Goal: Information Seeking & Learning: Learn about a topic

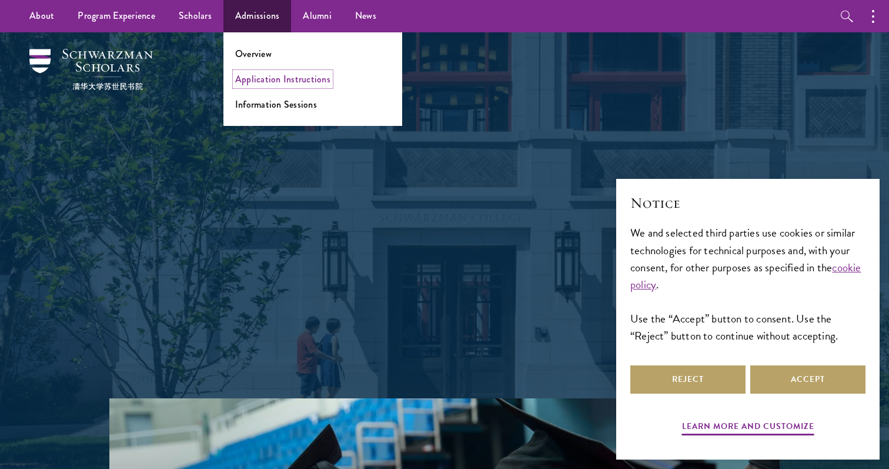
click at [278, 76] on link "Application Instructions" at bounding box center [282, 79] width 95 height 14
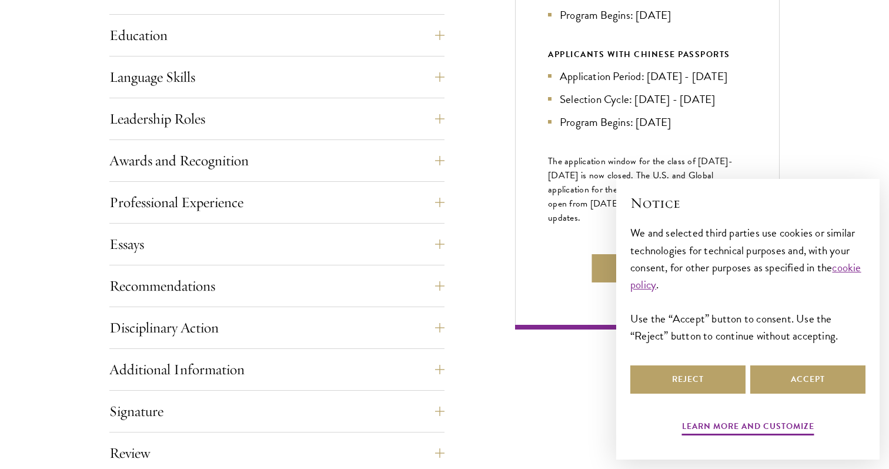
scroll to position [684, 0]
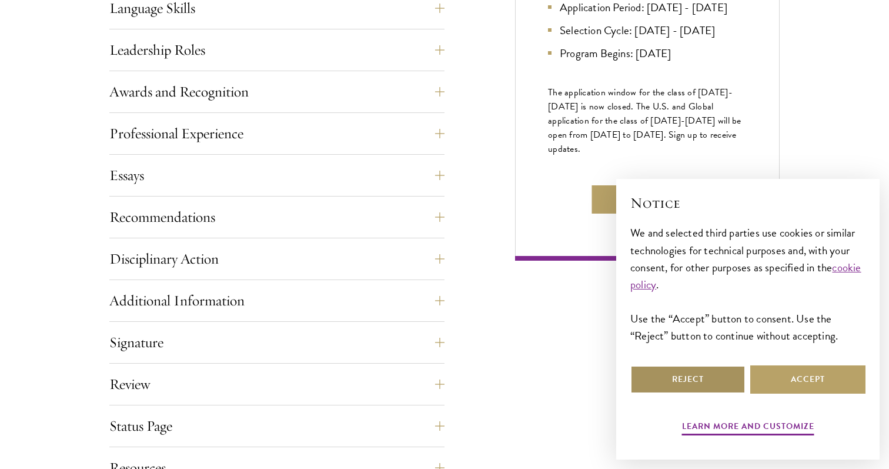
click at [647, 371] on button "Reject" at bounding box center [688, 379] width 115 height 28
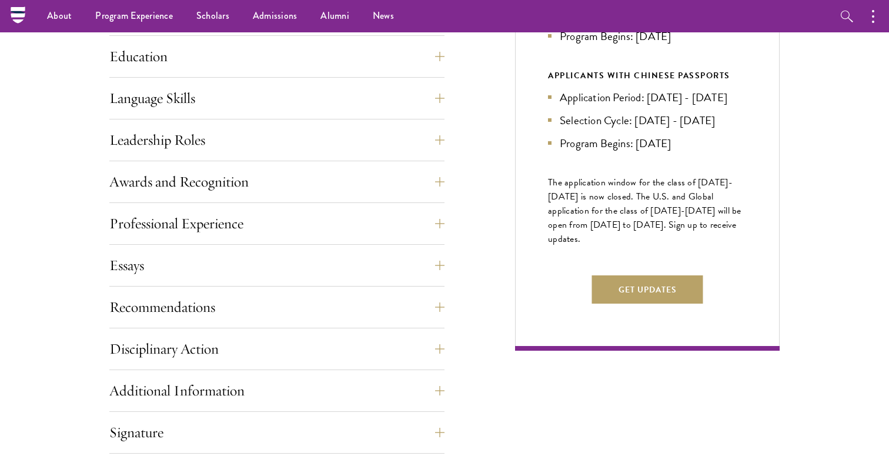
scroll to position [593, 0]
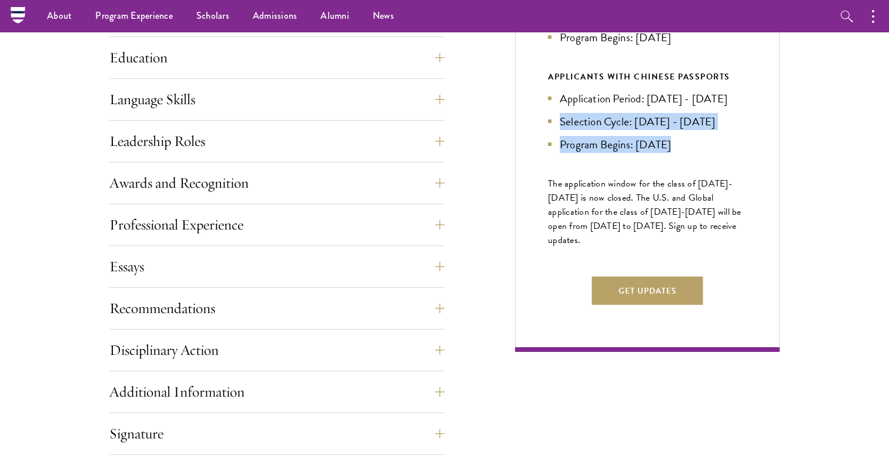
drag, startPoint x: 612, startPoint y: 192, endPoint x: 600, endPoint y: 144, distance: 50.4
click at [600, 144] on div "Next Selection Cycle U.S. / GLOBAL APPLICANTS Application Period: Apr 2026 - Se…" at bounding box center [647, 117] width 265 height 469
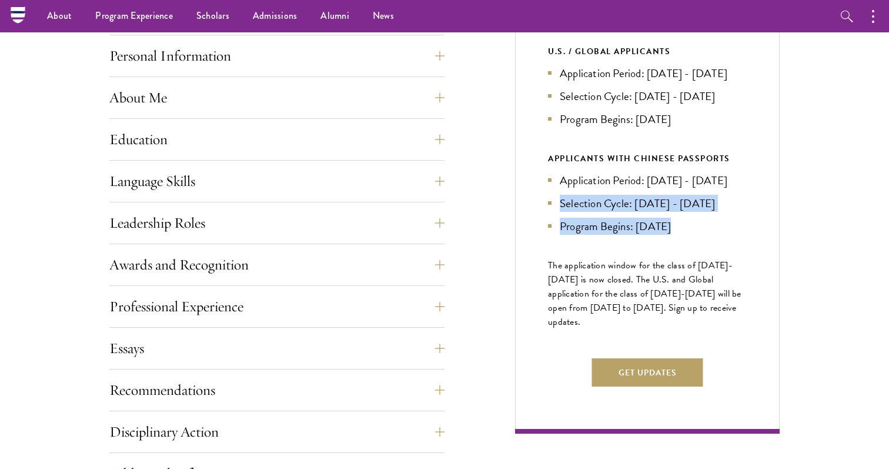
scroll to position [501, 0]
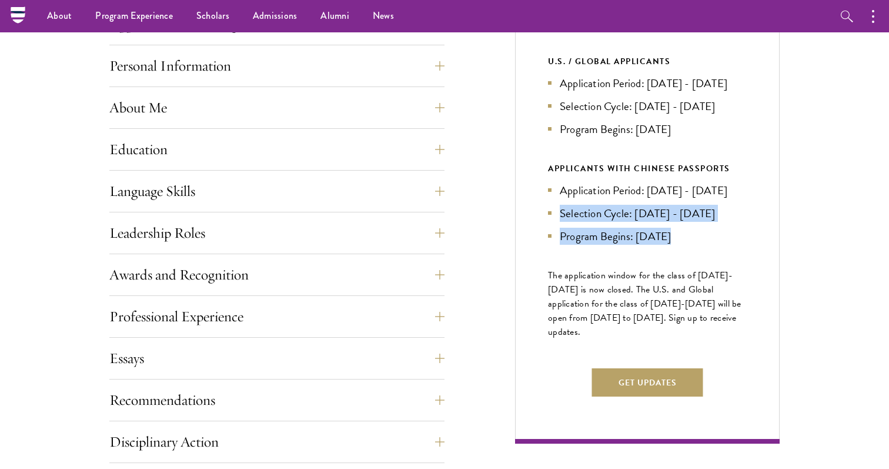
click at [600, 138] on li "Program Begins: Aug 2027" at bounding box center [647, 129] width 199 height 17
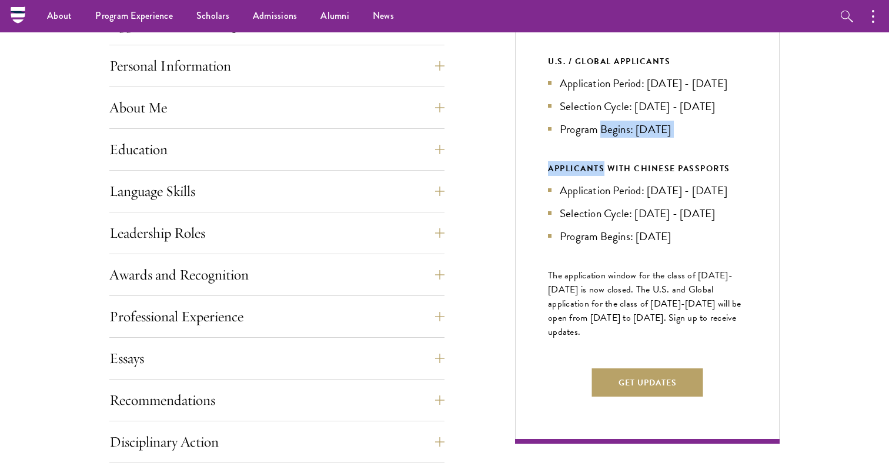
drag, startPoint x: 606, startPoint y: 181, endPoint x: 603, endPoint y: 147, distance: 33.7
click at [603, 147] on div "U.S. / GLOBAL APPLICANTS Application Period: Apr 2026 - Sep 2026 Selection Cycl…" at bounding box center [647, 149] width 199 height 191
click at [603, 138] on li "Program Begins: [DATE]" at bounding box center [647, 129] width 199 height 17
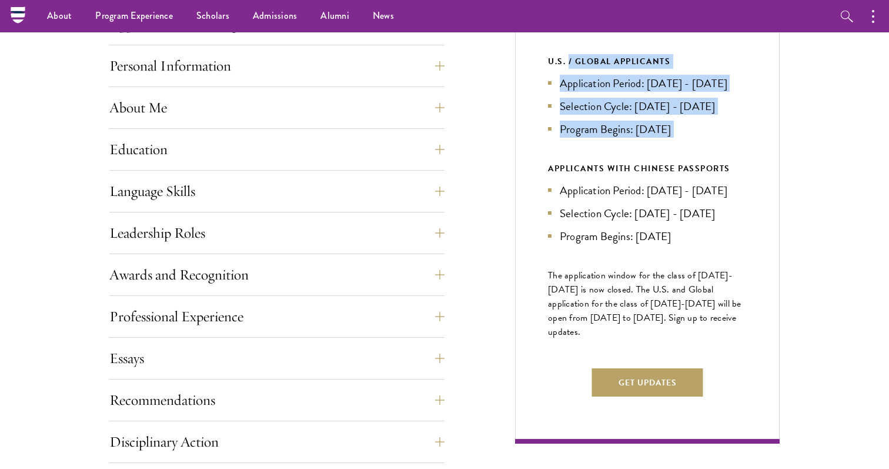
drag, startPoint x: 603, startPoint y: 164, endPoint x: 569, endPoint y: 65, distance: 105.1
click at [569, 65] on div "U.S. / GLOBAL APPLICANTS Application Period: Apr 2026 - Sep 2026 Selection Cycl…" at bounding box center [647, 149] width 199 height 191
click at [569, 65] on div "U.S. / GLOBAL APPLICANTS" at bounding box center [647, 61] width 199 height 15
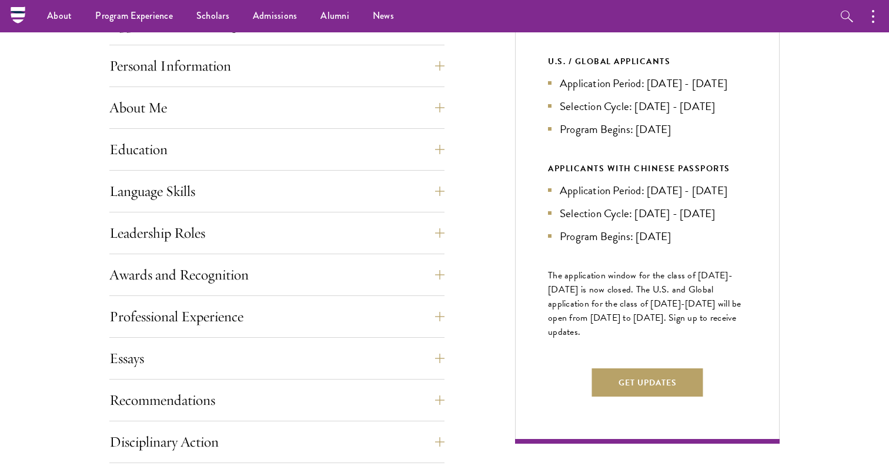
click at [556, 76] on li "Application Period: [DATE] - [DATE]" at bounding box center [647, 83] width 199 height 17
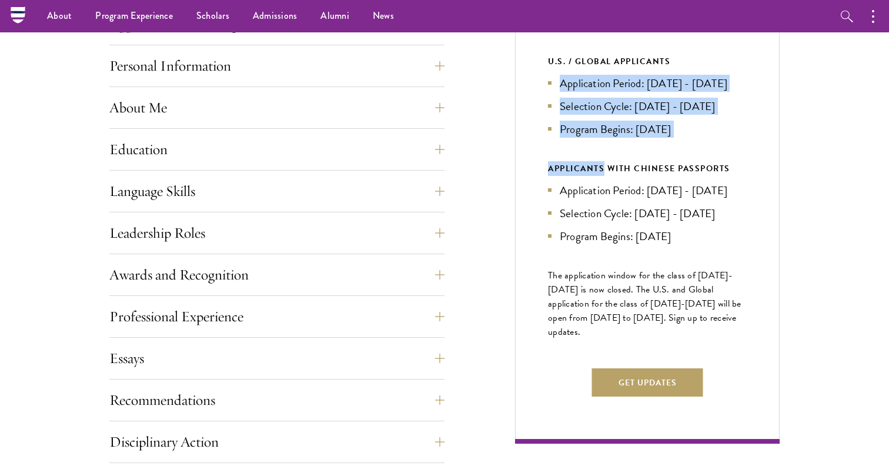
drag, startPoint x: 556, startPoint y: 76, endPoint x: 569, endPoint y: 158, distance: 82.1
click at [569, 158] on div "U.S. / GLOBAL APPLICANTS Application Period: Apr 2026 - Sep 2026 Selection Cycl…" at bounding box center [647, 149] width 199 height 191
drag, startPoint x: 569, startPoint y: 158, endPoint x: 553, endPoint y: 84, distance: 75.8
click at [553, 84] on div "U.S. / GLOBAL APPLICANTS Application Period: Apr 2026 - Sep 2026 Selection Cycl…" at bounding box center [647, 149] width 199 height 191
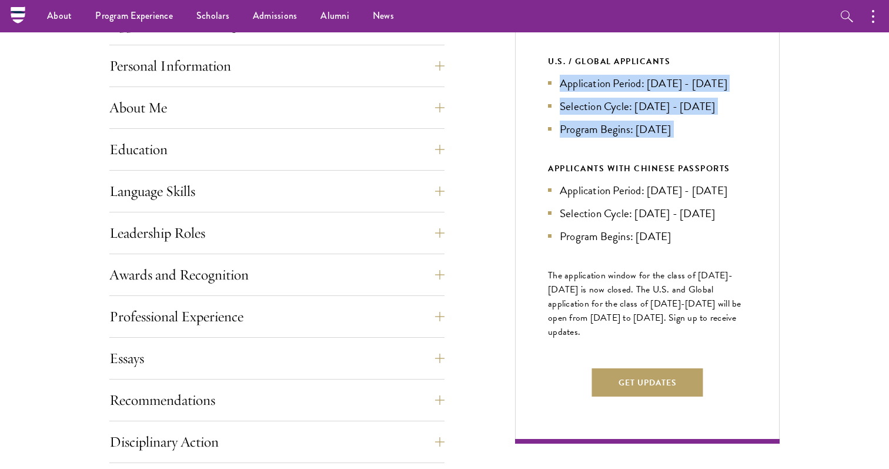
click at [553, 84] on li "Application Period: [DATE] - [DATE]" at bounding box center [647, 83] width 199 height 17
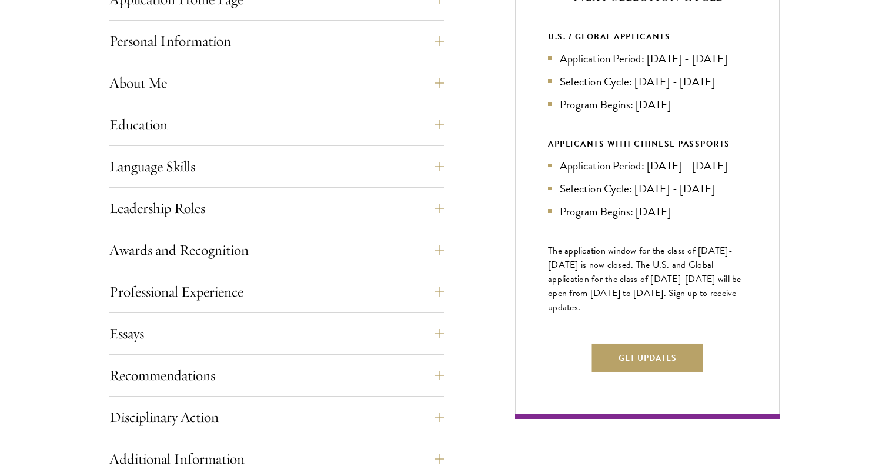
scroll to position [551, 0]
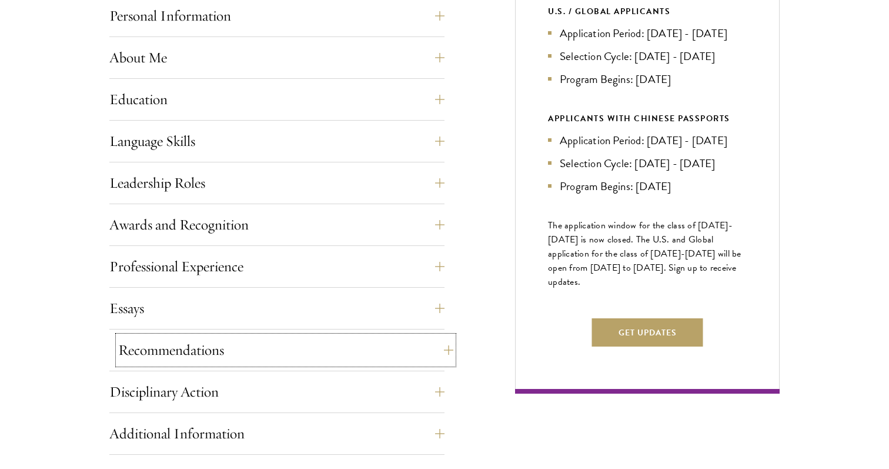
click at [432, 351] on button "Recommendations" at bounding box center [285, 350] width 335 height 28
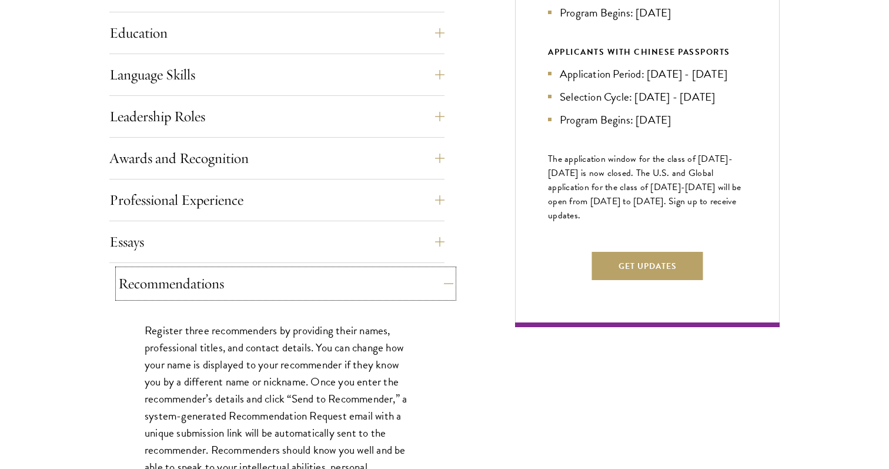
scroll to position [721, 0]
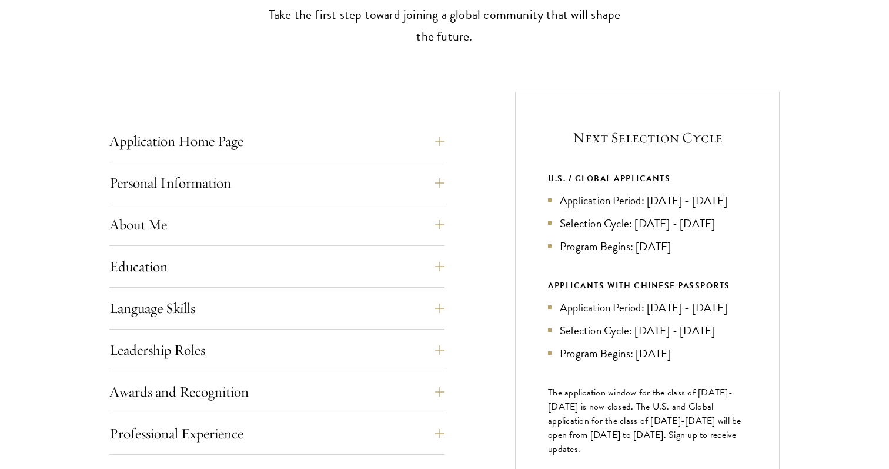
scroll to position [390, 0]
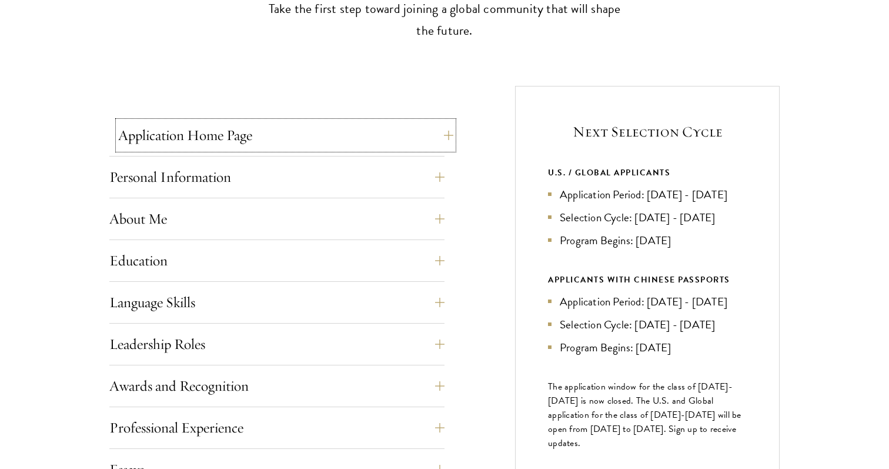
click at [392, 131] on button "Application Home Page" at bounding box center [285, 135] width 335 height 28
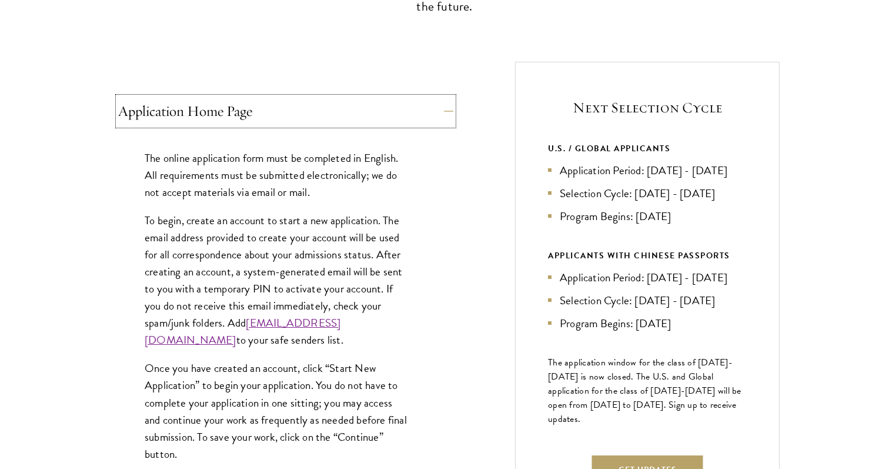
scroll to position [419, 0]
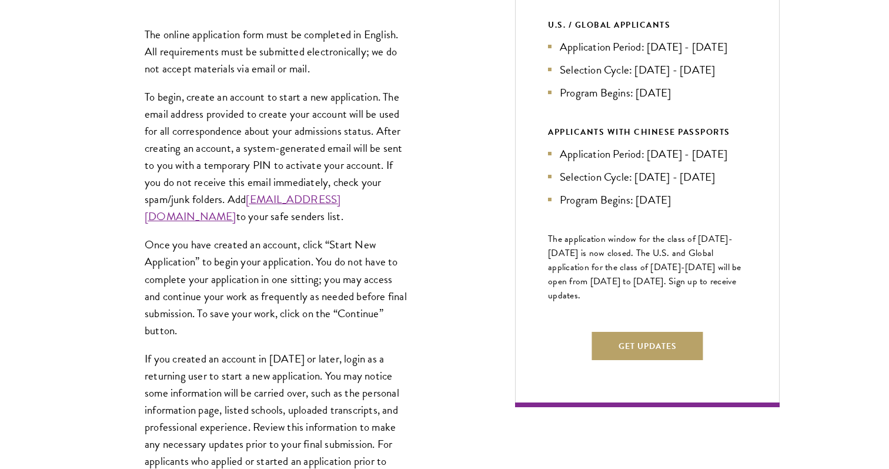
scroll to position [538, 0]
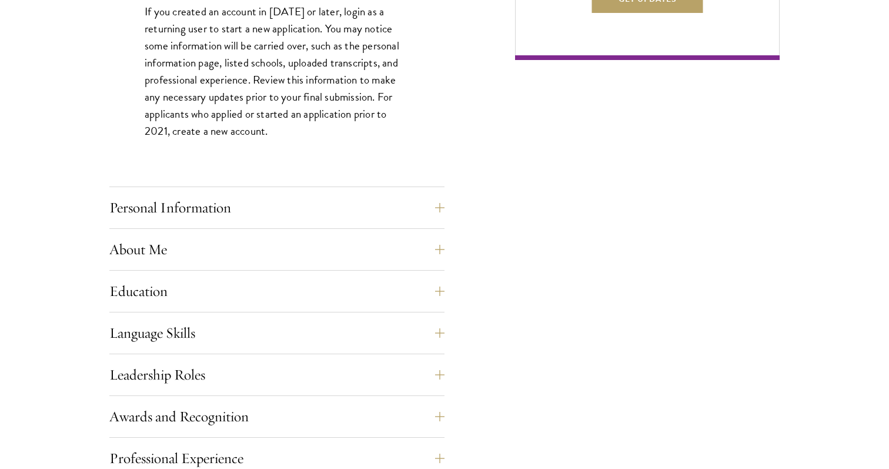
scroll to position [904, 0]
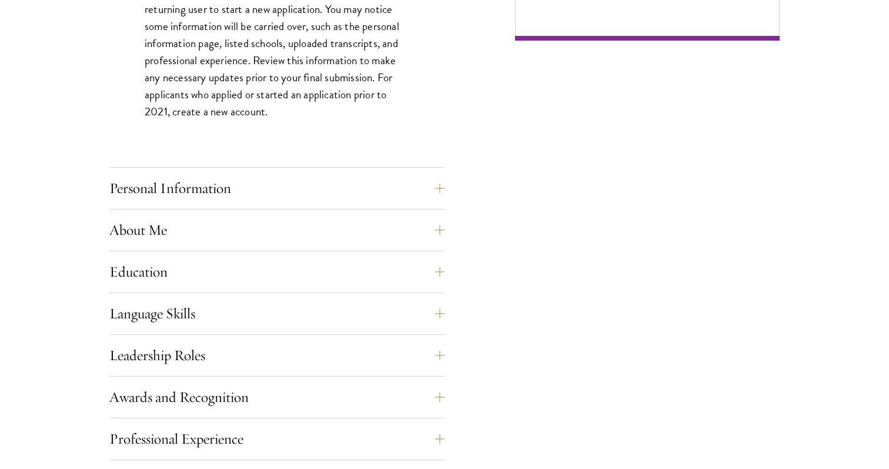
click at [401, 205] on div "Personal Information This section requests applicant biographical and contact i…" at bounding box center [276, 191] width 335 height 35
click at [439, 191] on button "Personal Information" at bounding box center [285, 188] width 335 height 28
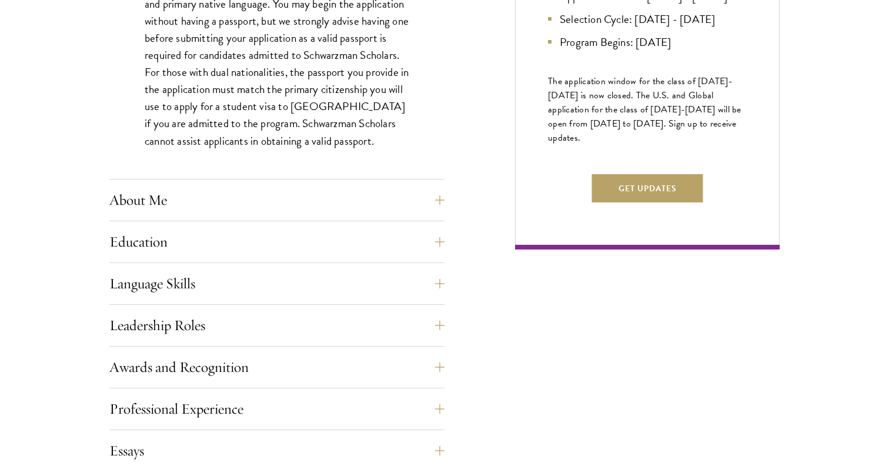
scroll to position [722, 0]
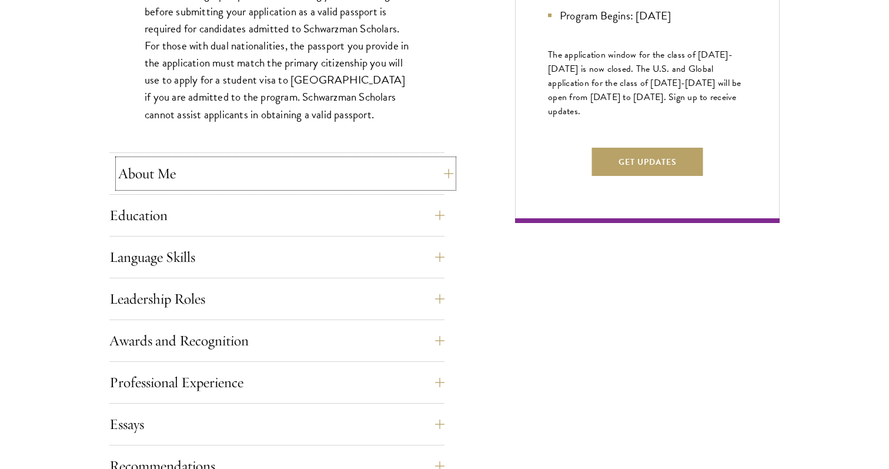
click at [443, 169] on button "About Me" at bounding box center [285, 173] width 335 height 28
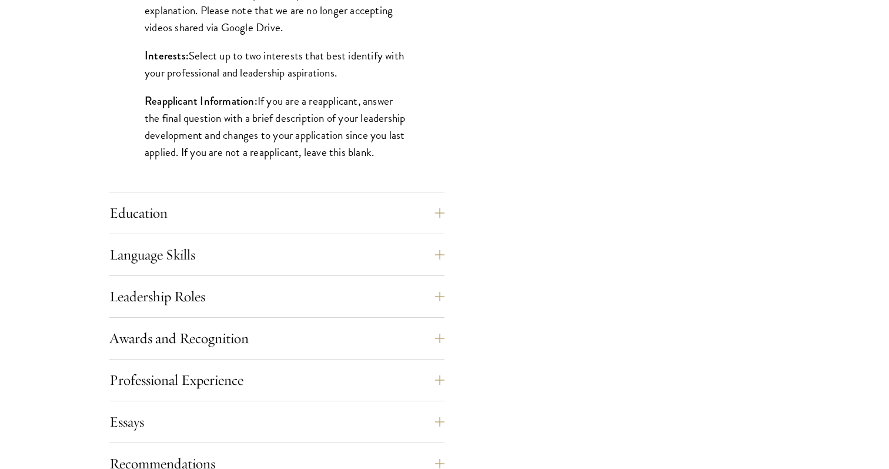
scroll to position [1079, 0]
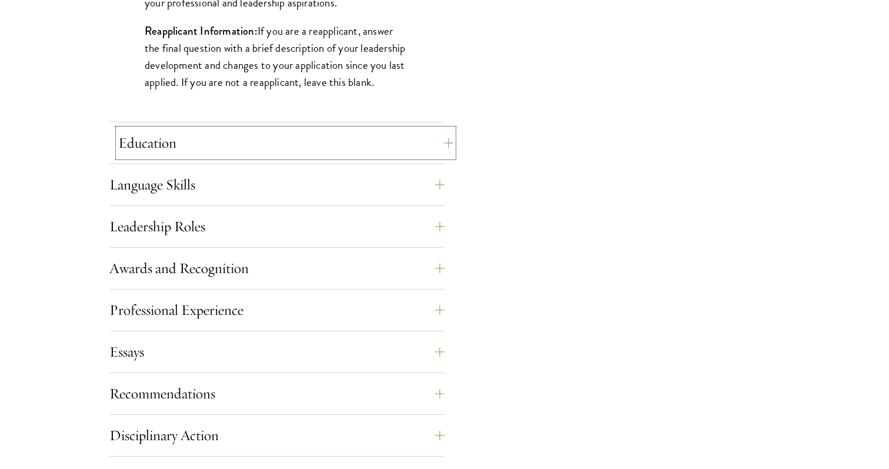
click at [353, 142] on button "Education" at bounding box center [285, 143] width 335 height 28
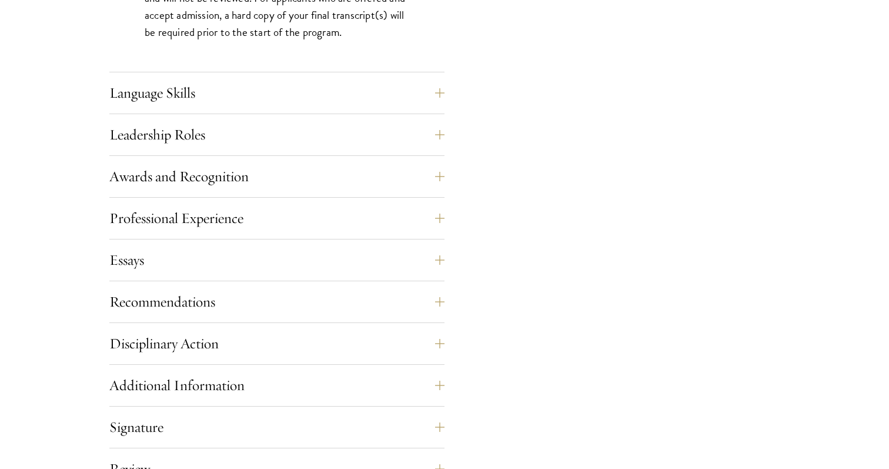
scroll to position [1988, 0]
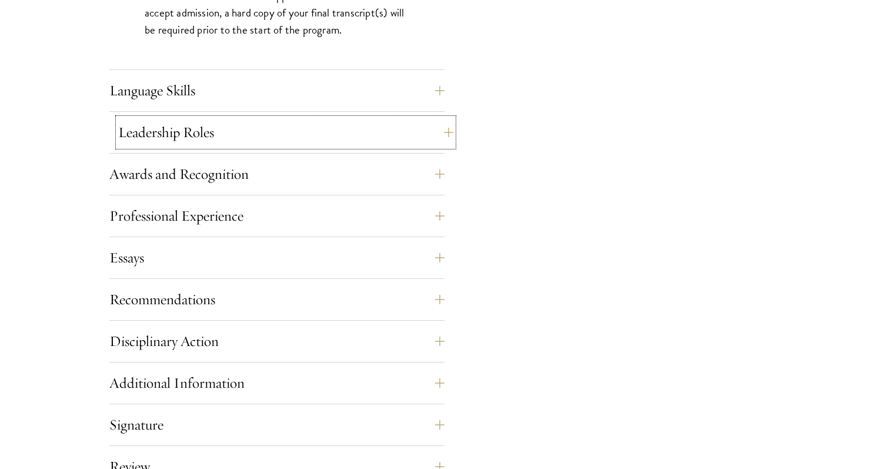
click at [353, 142] on button "Leadership Roles" at bounding box center [285, 132] width 335 height 28
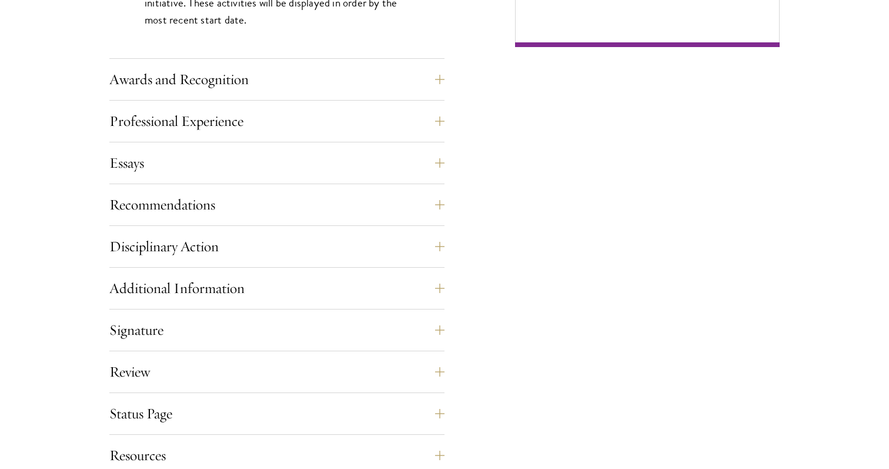
scroll to position [910, 0]
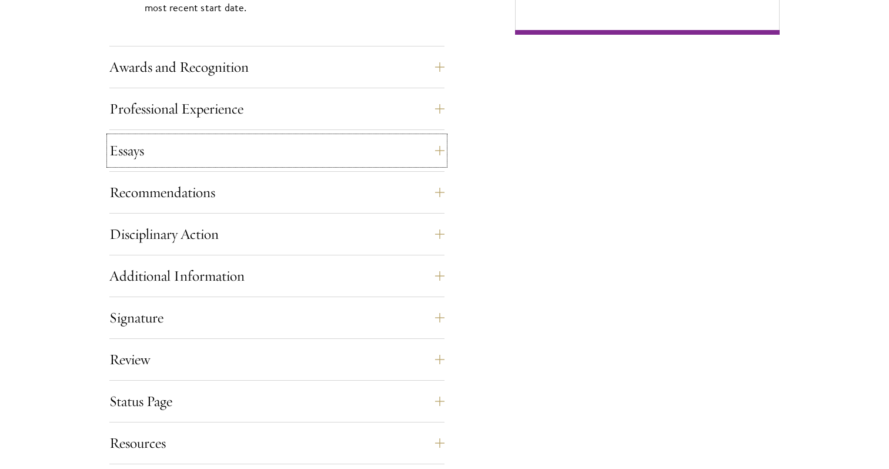
click at [353, 142] on button "Essays" at bounding box center [276, 150] width 335 height 28
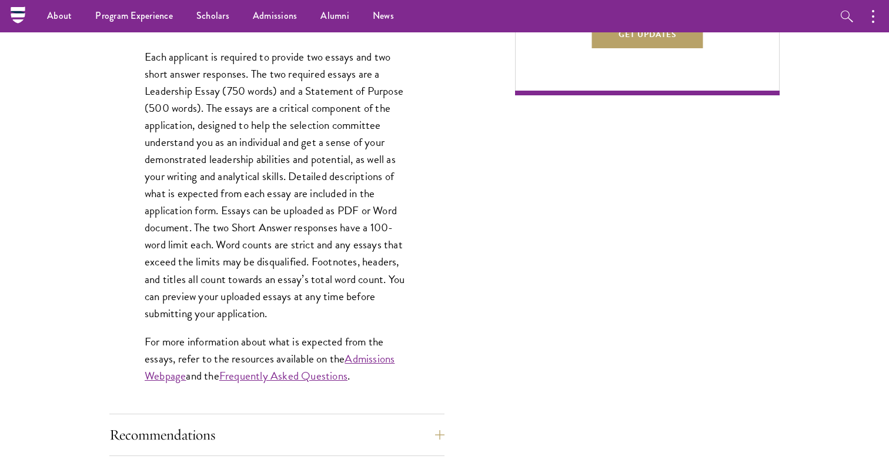
scroll to position [848, 0]
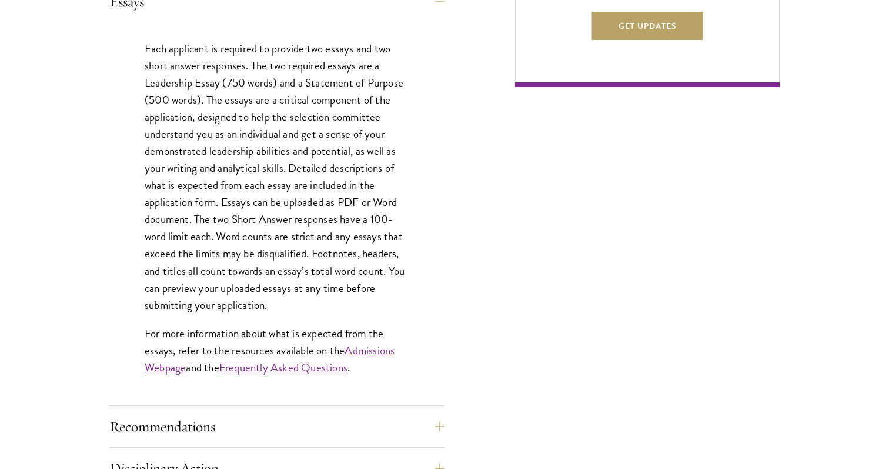
click at [353, 142] on p "Each applicant is required to provide two essays and two short answer responses…" at bounding box center [277, 177] width 265 height 274
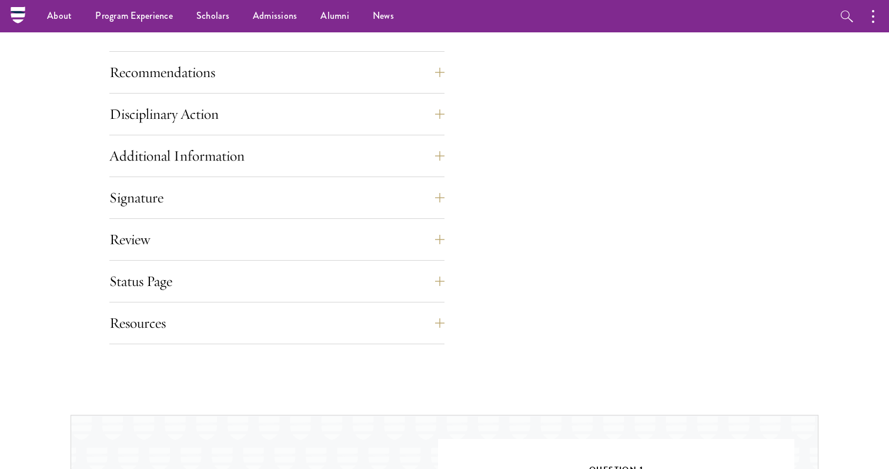
scroll to position [1190, 0]
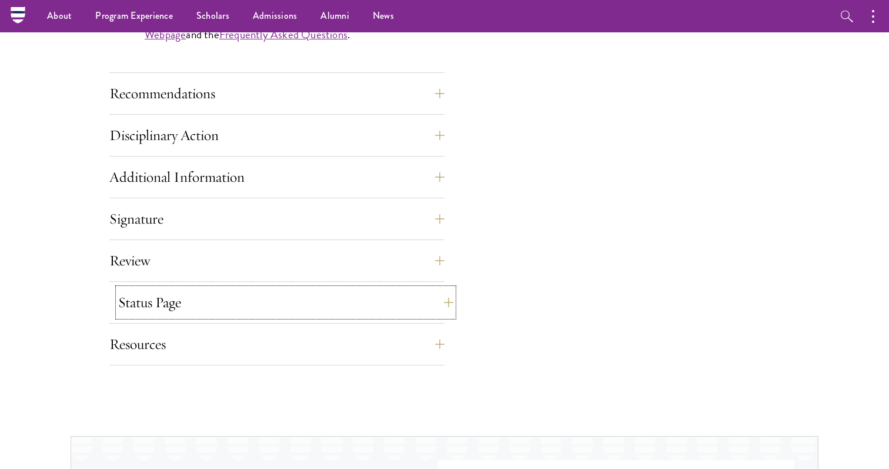
click at [381, 308] on button "Status Page" at bounding box center [285, 302] width 335 height 28
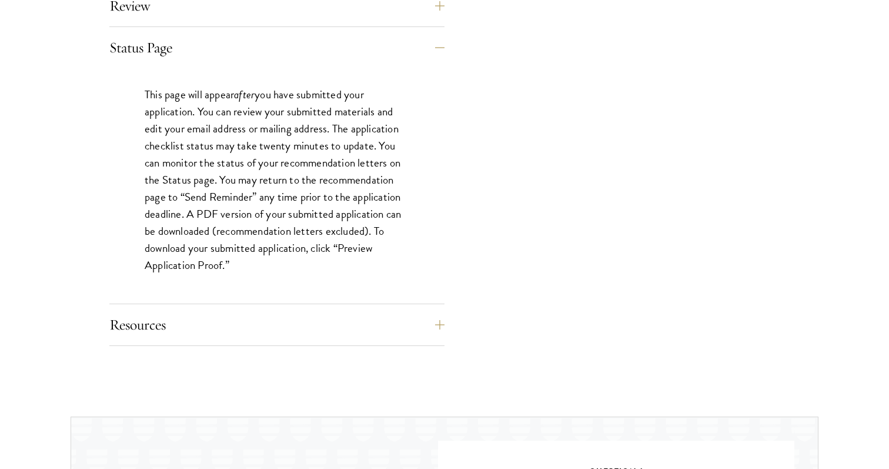
click at [378, 278] on div "This page will appear after you have submitted your application. You can review…" at bounding box center [276, 185] width 335 height 235
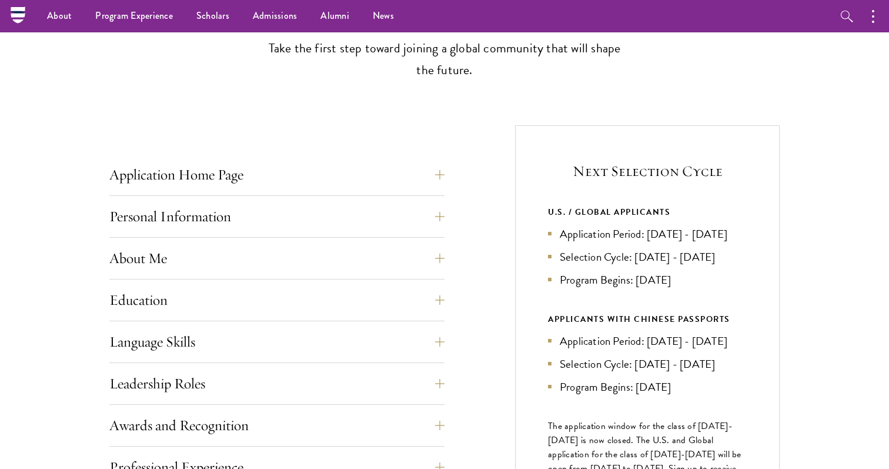
scroll to position [0, 0]
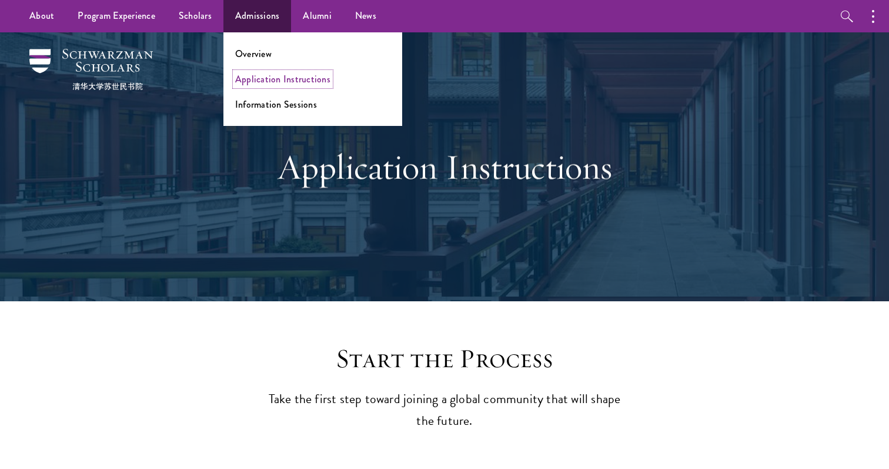
click at [242, 84] on link "Application Instructions" at bounding box center [282, 79] width 95 height 14
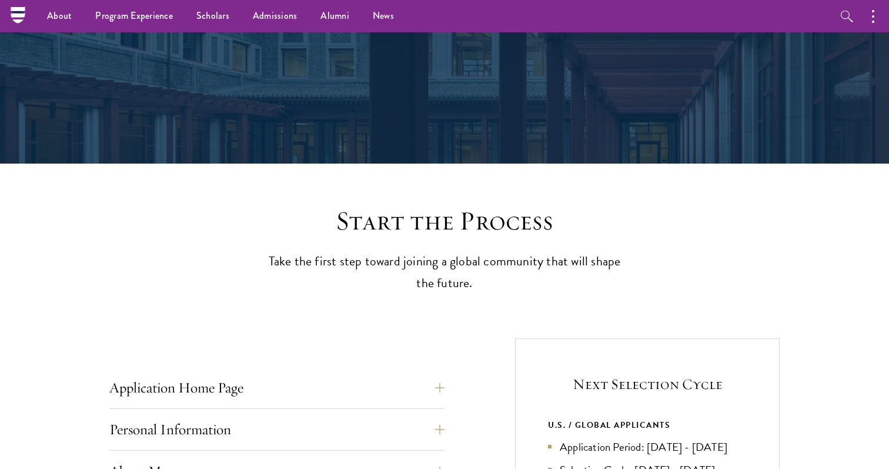
scroll to position [4, 0]
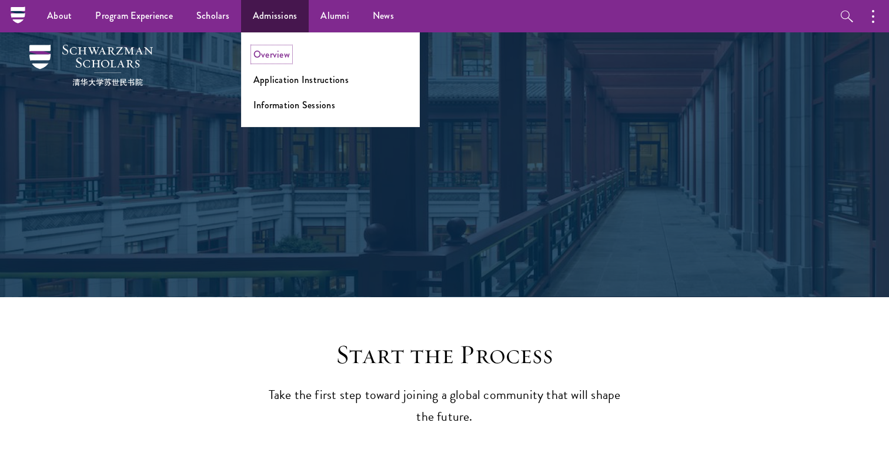
click at [266, 56] on link "Overview" at bounding box center [272, 55] width 36 height 14
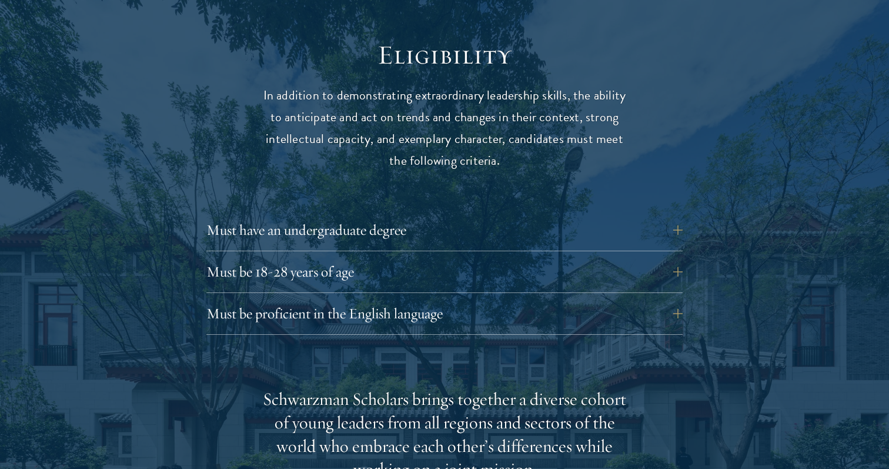
scroll to position [1546, 0]
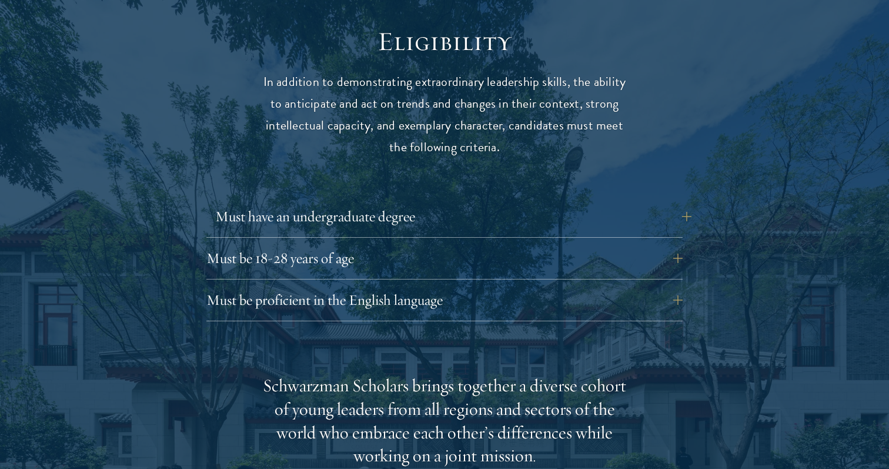
click at [248, 202] on button "Must have an undergraduate degree" at bounding box center [453, 216] width 476 height 28
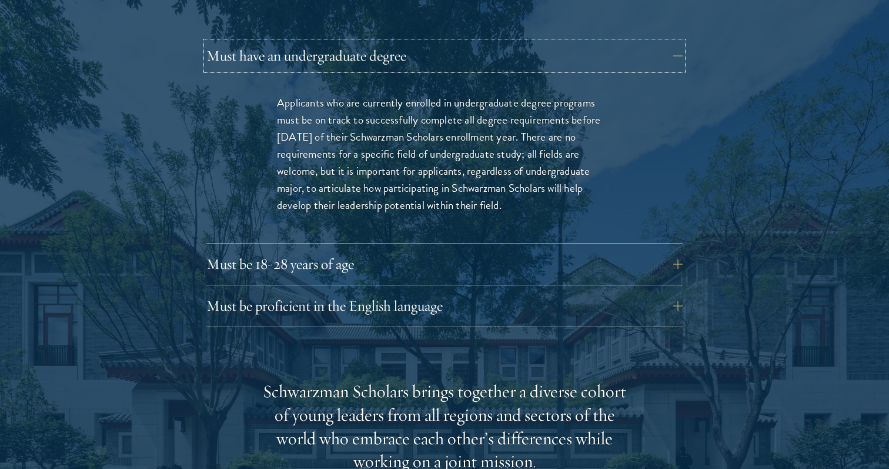
scroll to position [1722, 0]
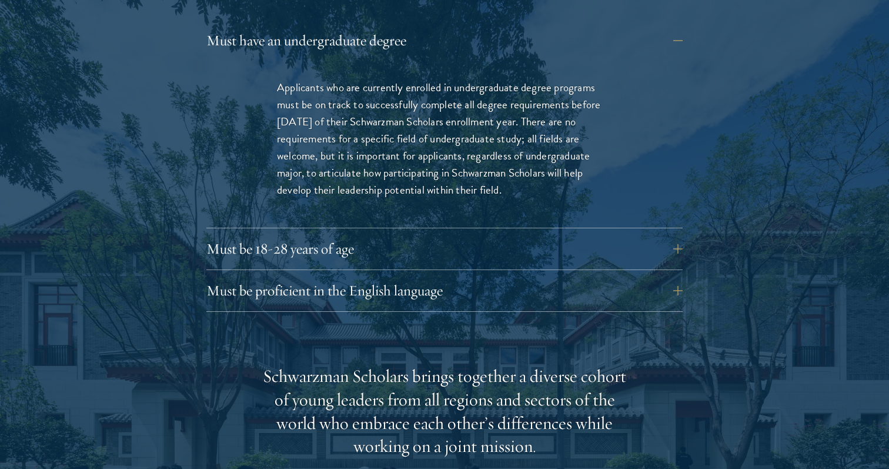
click at [246, 249] on div "Must have an undergraduate degree Applicants who are currently enrolled in unde…" at bounding box center [444, 168] width 476 height 285
click at [249, 235] on button "Must be 18-28 years of age" at bounding box center [453, 249] width 476 height 28
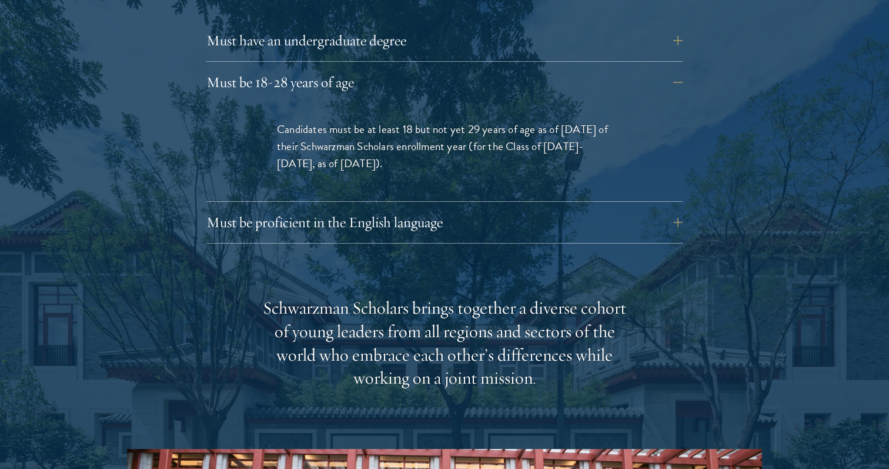
click at [248, 249] on div "Eligibility In addition to demonstrating extraordinary leadership skills, the a…" at bounding box center [444, 324] width 635 height 950
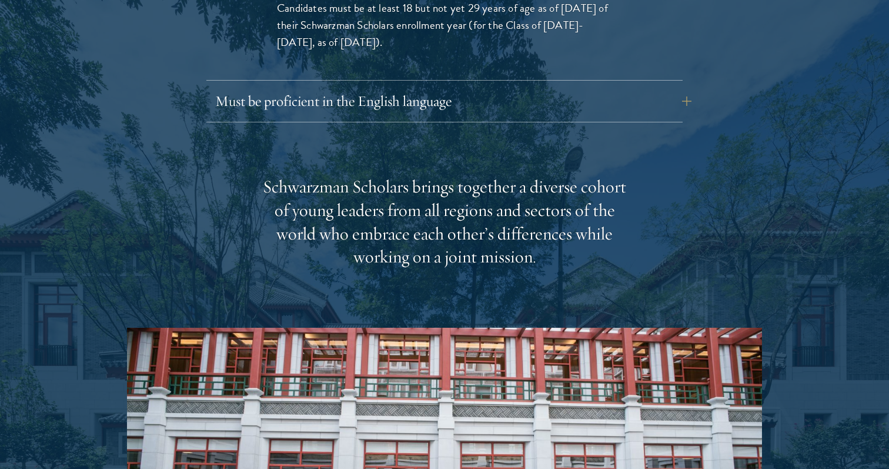
click at [255, 196] on div "Schwarzman Scholars brings together a diverse cohort of young leaders from all …" at bounding box center [444, 426] width 635 height 503
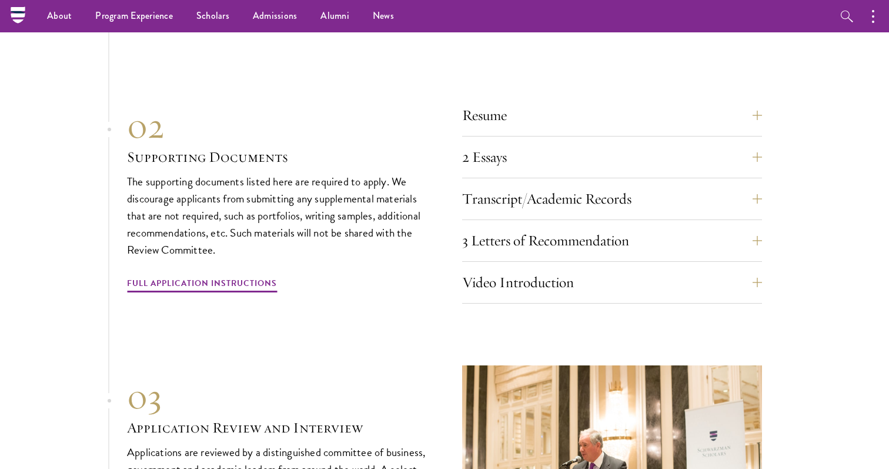
scroll to position [3767, 0]
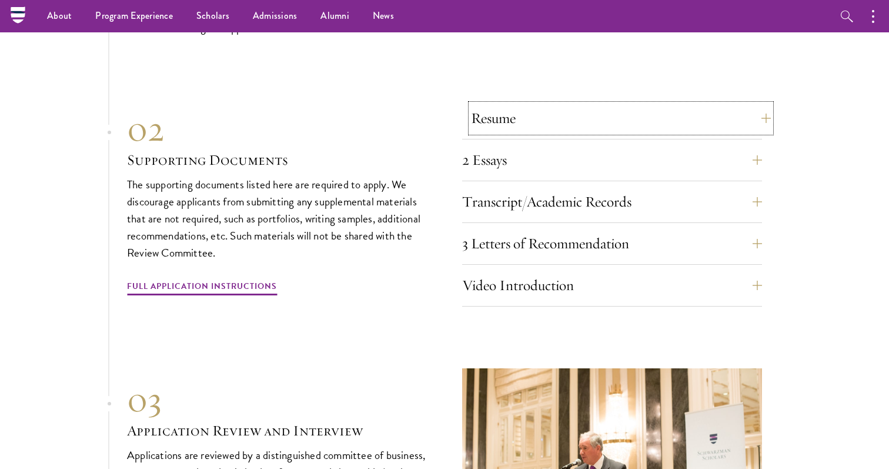
click at [501, 104] on button "Resume" at bounding box center [621, 118] width 300 height 28
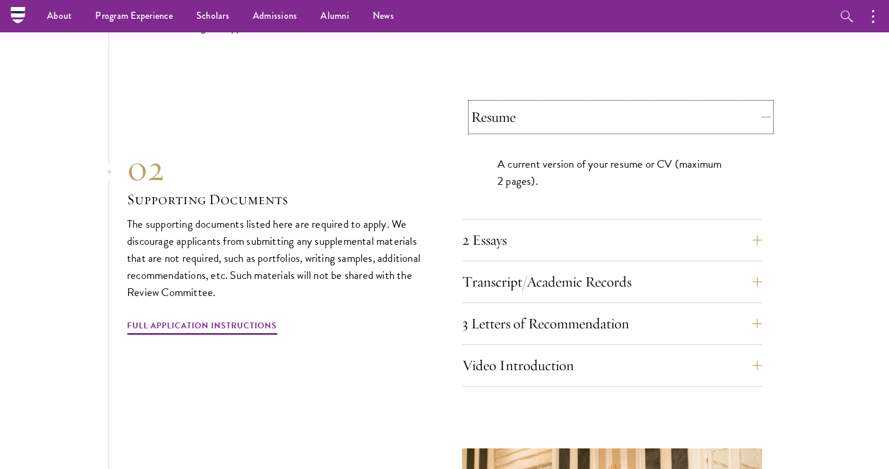
scroll to position [3669, 0]
click at [508, 227] on button "2 Essays" at bounding box center [621, 241] width 300 height 28
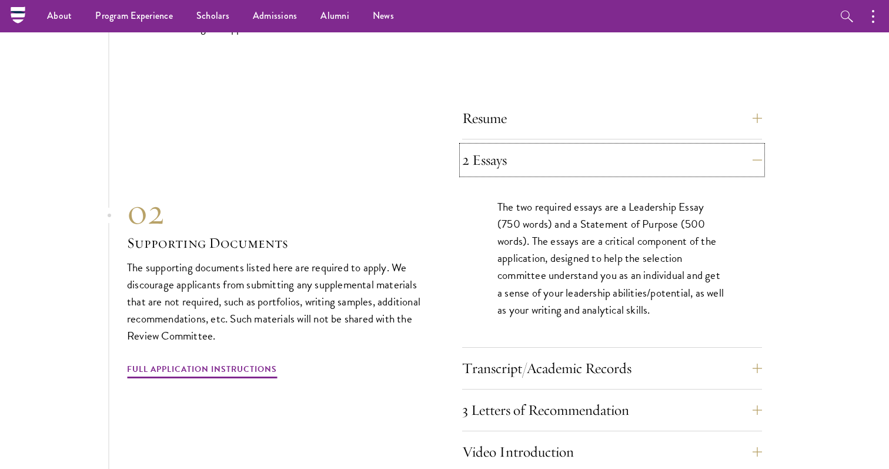
scroll to position [3684, 0]
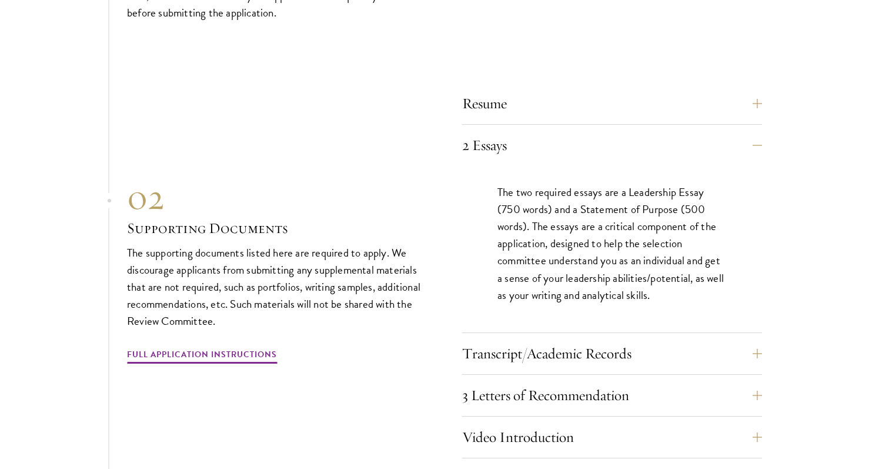
click at [491, 194] on div "The two required essays are a Leadership Essay (750 words) and a Statement of P…" at bounding box center [612, 249] width 300 height 166
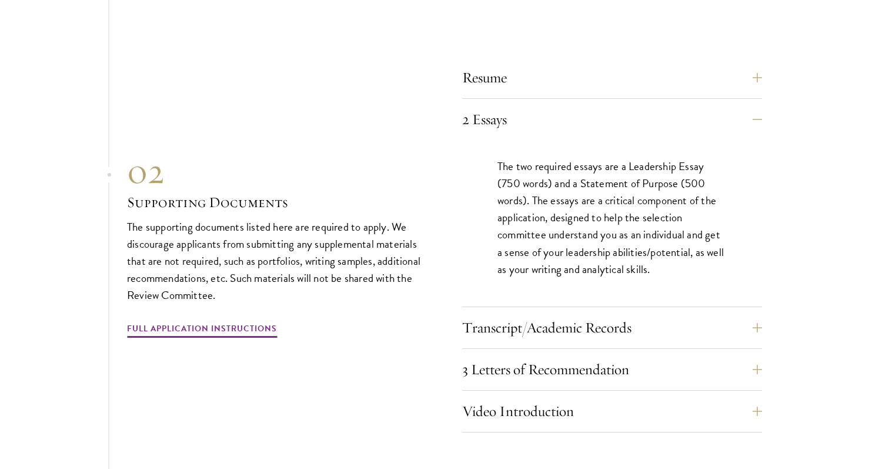
scroll to position [3717, 0]
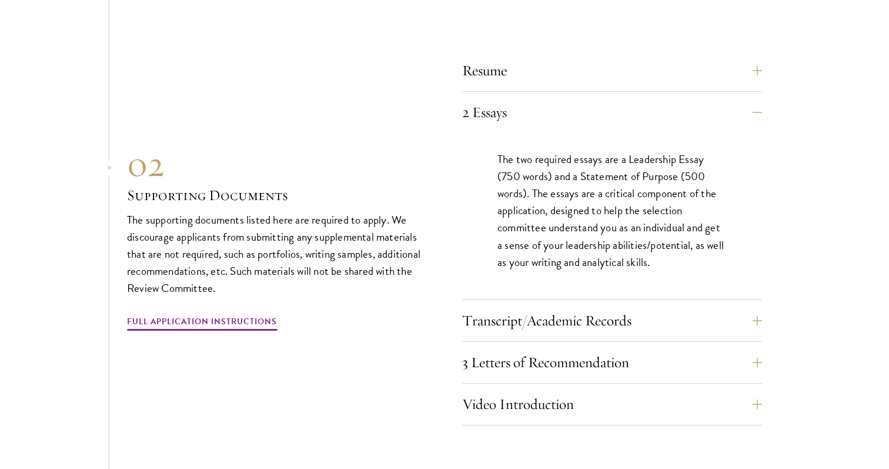
click at [511, 282] on div "Resume A current version of your resume or CV (maximum 2 pages). 2 Essays The t…" at bounding box center [612, 240] width 300 height 369
click at [511, 306] on button "Transcript/Academic Records" at bounding box center [621, 320] width 300 height 28
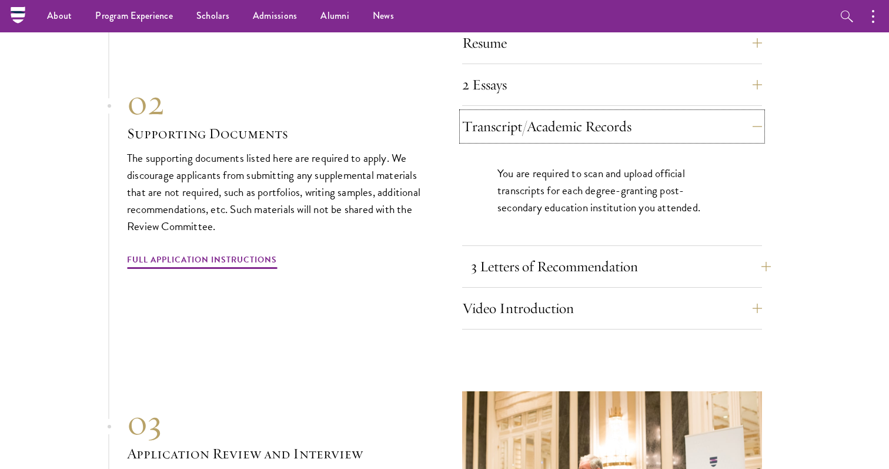
scroll to position [3743, 0]
click at [490, 196] on div "You are required to scan and upload official transcripts for each degree-granti…" at bounding box center [612, 197] width 300 height 98
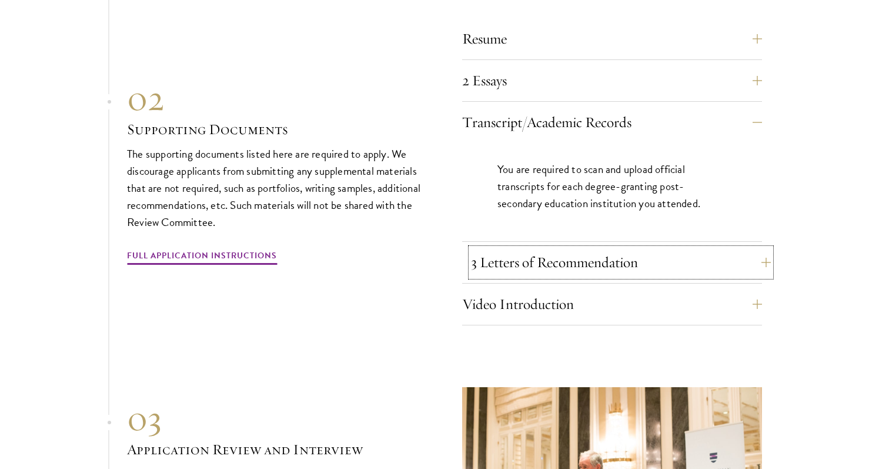
click at [500, 248] on button "3 Letters of Recommendation" at bounding box center [621, 262] width 300 height 28
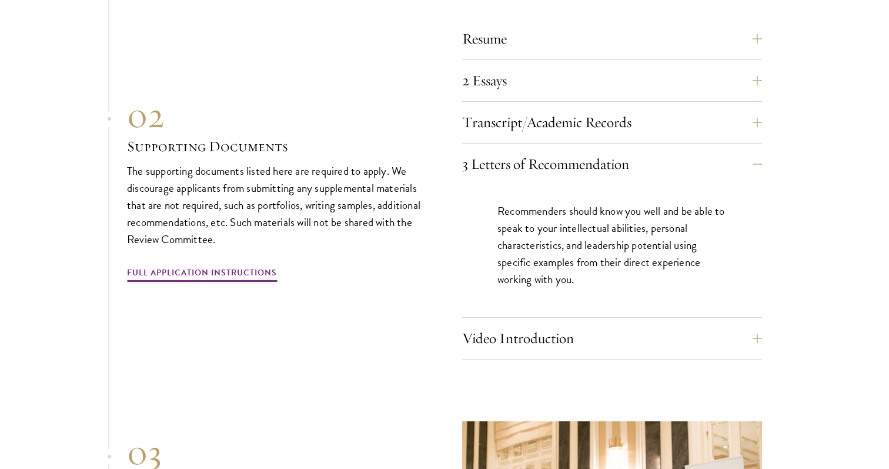
click at [491, 252] on div "Recommenders should know you well and be able to speak to your intellectual abi…" at bounding box center [612, 251] width 300 height 132
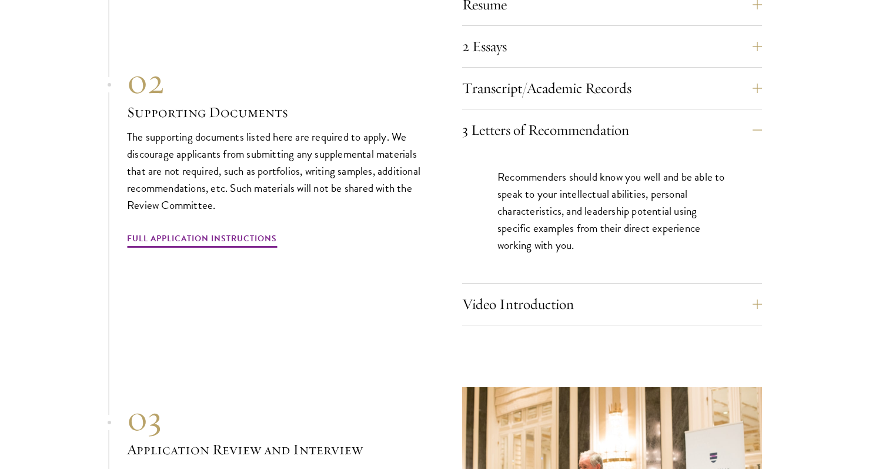
scroll to position [3784, 0]
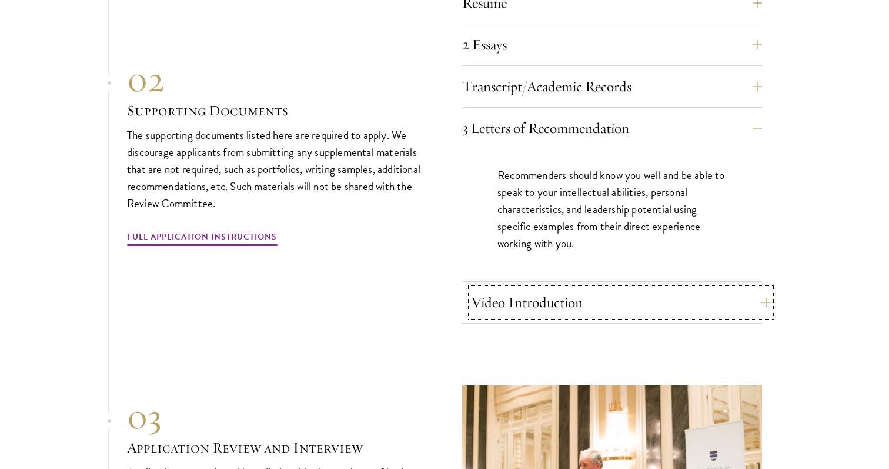
click at [501, 288] on button "Video Introduction" at bounding box center [621, 302] width 300 height 28
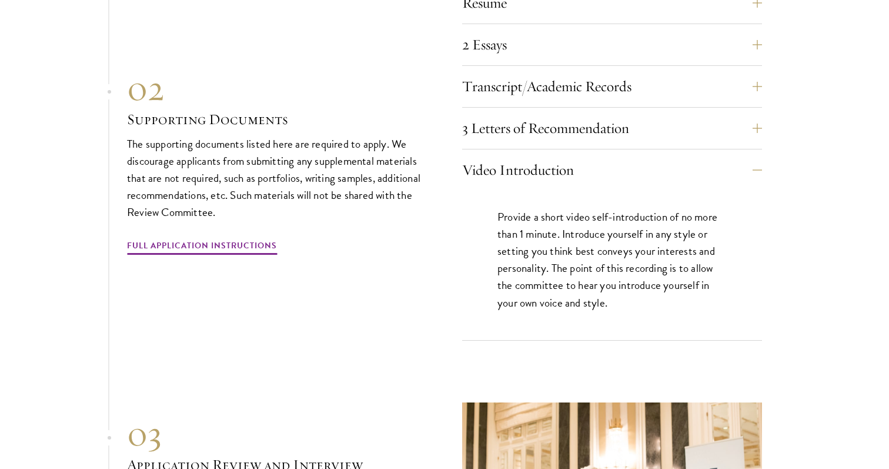
click at [500, 266] on p "Provide a short video self-introduction of no more than 1 minute. Introduce you…" at bounding box center [612, 259] width 229 height 102
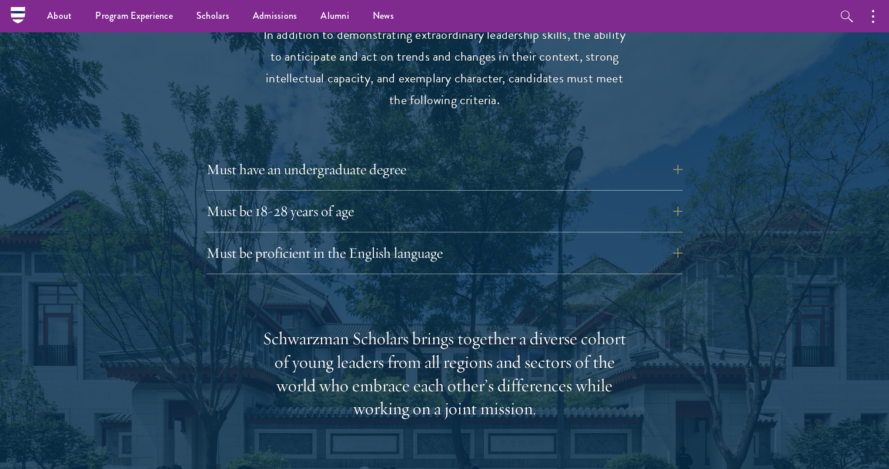
scroll to position [1512, 0]
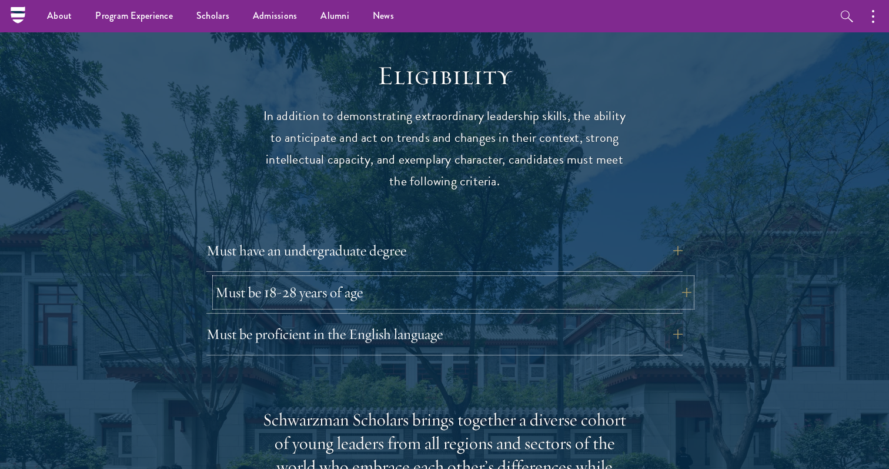
click at [362, 278] on button "Must be 18-28 years of age" at bounding box center [453, 292] width 476 height 28
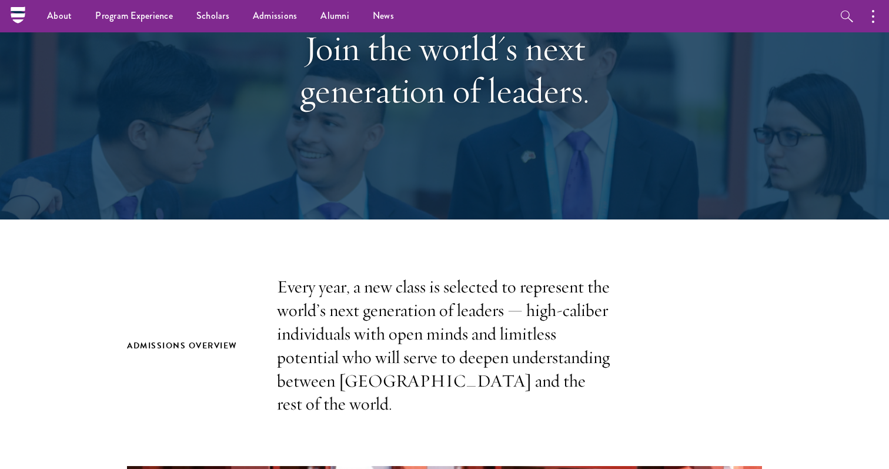
scroll to position [0, 0]
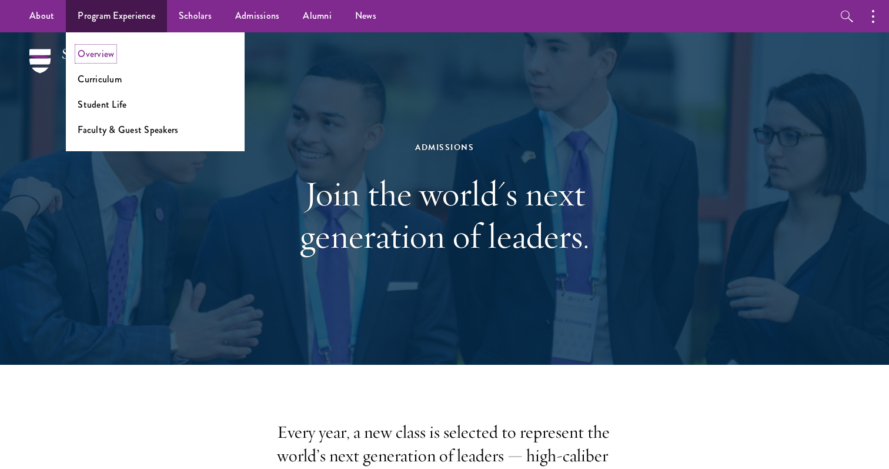
click at [96, 59] on link "Overview" at bounding box center [96, 54] width 36 height 14
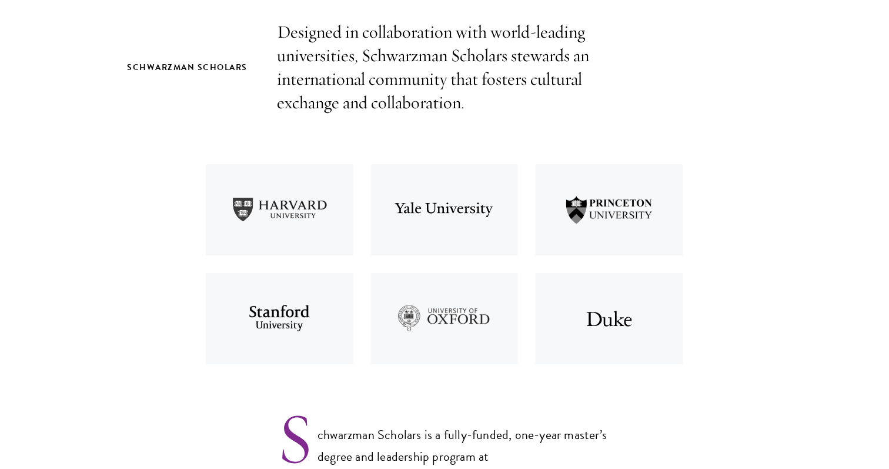
scroll to position [401, 0]
click at [282, 214] on img at bounding box center [279, 208] width 165 height 109
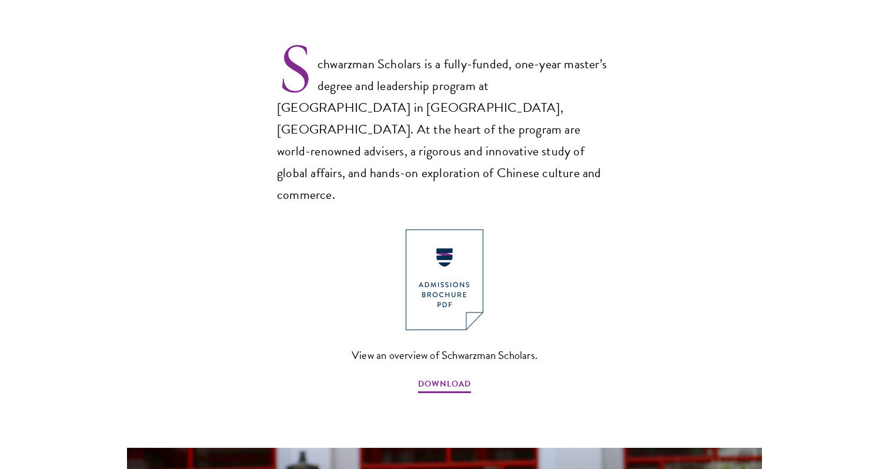
scroll to position [783, 0]
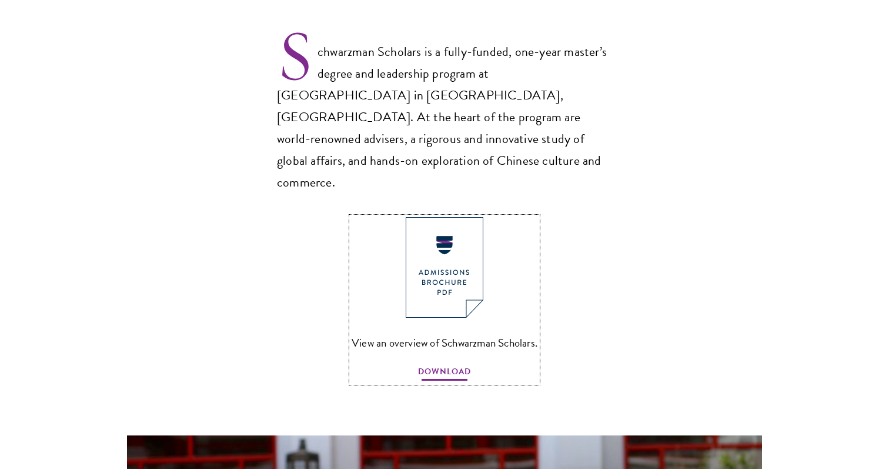
click at [435, 364] on span "DOWNLOAD" at bounding box center [444, 373] width 53 height 18
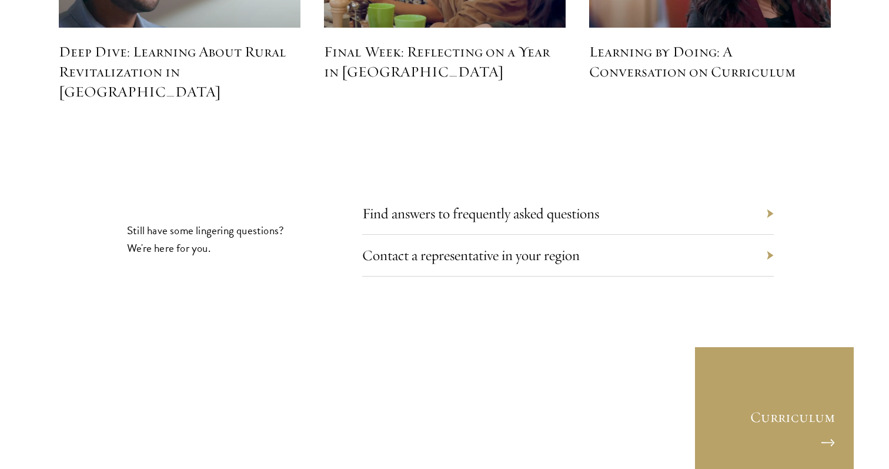
scroll to position [5431, 0]
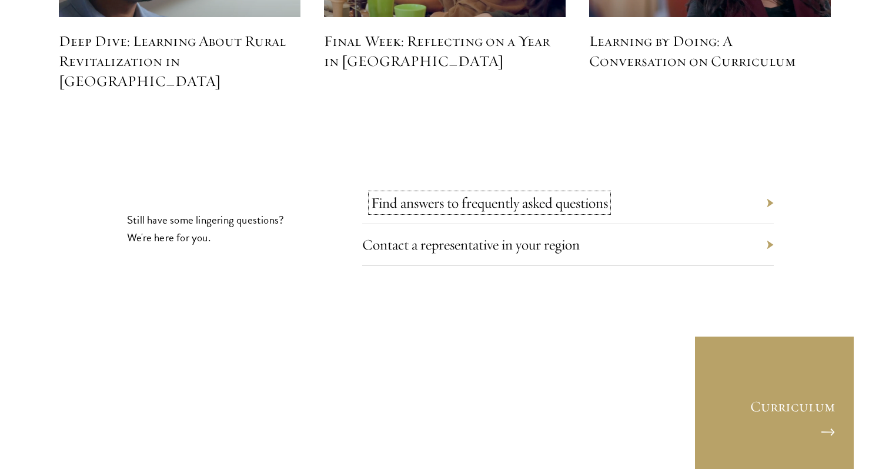
click at [406, 194] on link "Find answers to frequently asked questions" at bounding box center [489, 203] width 237 height 18
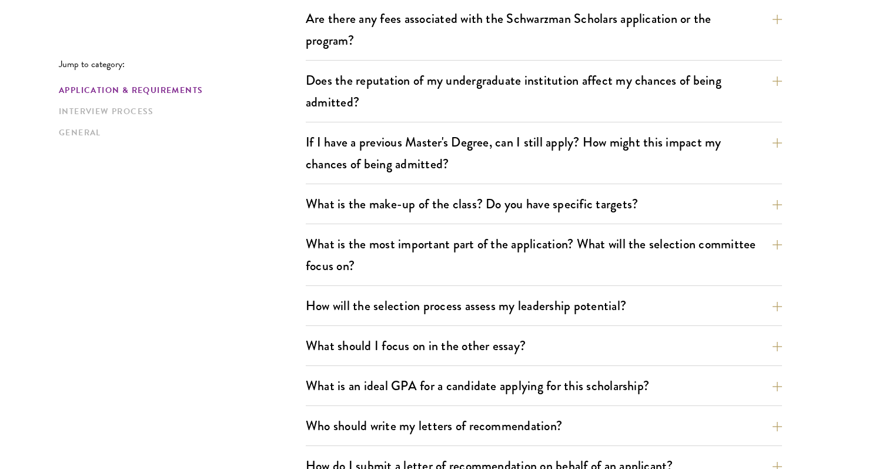
scroll to position [472, 0]
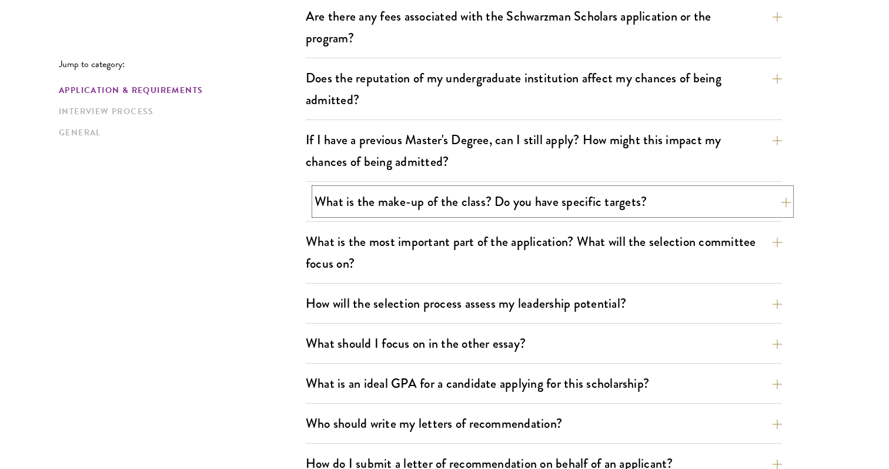
click at [352, 199] on button "What is the make-up of the class? Do you have specific targets?" at bounding box center [553, 201] width 476 height 26
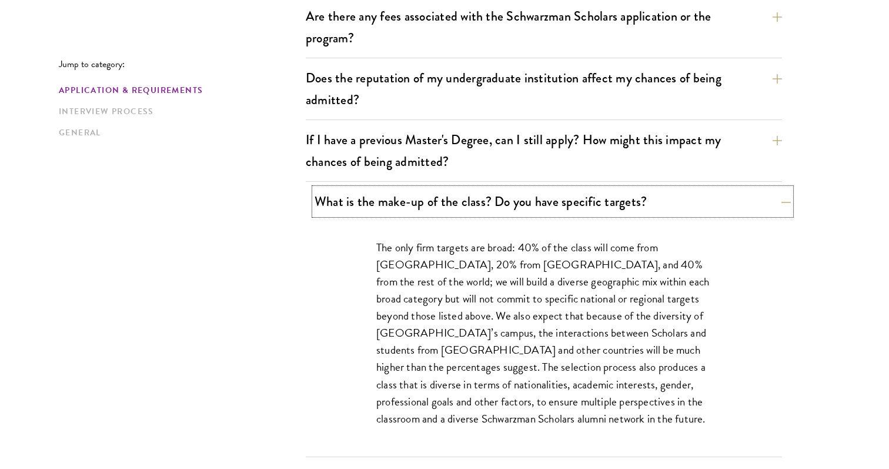
scroll to position [491, 0]
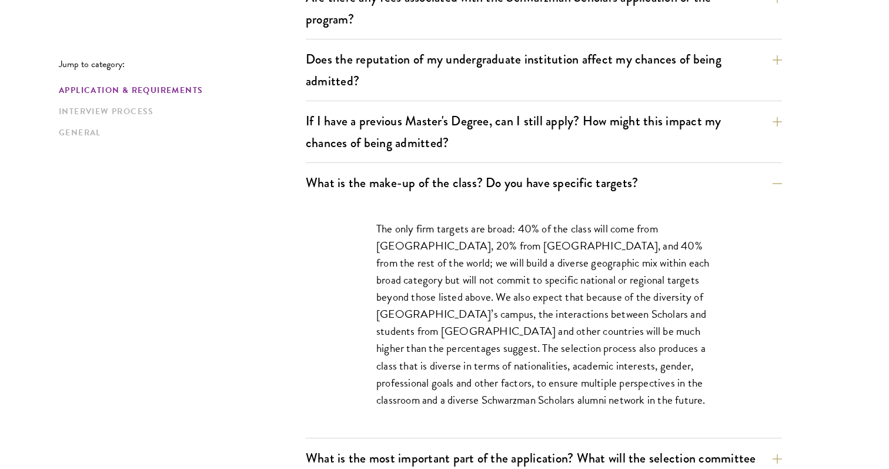
click at [343, 238] on div "The only firm targets are broad: 40% of the class will come from the United Sta…" at bounding box center [544, 319] width 406 height 235
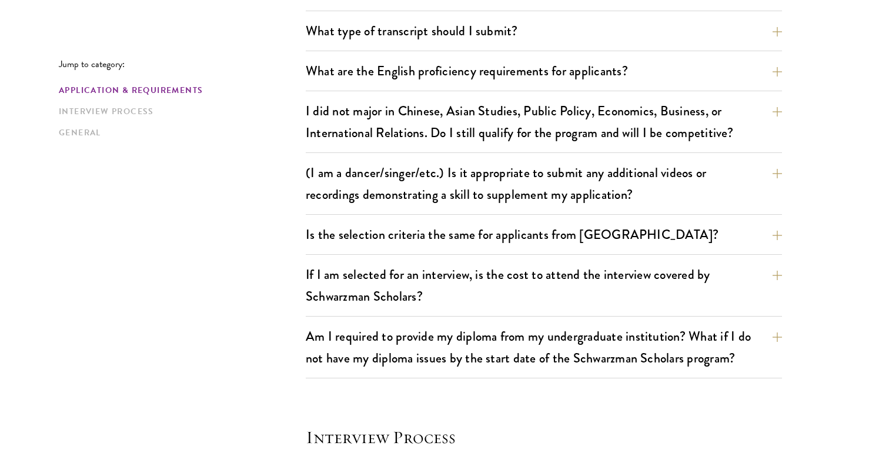
scroll to position [1181, 0]
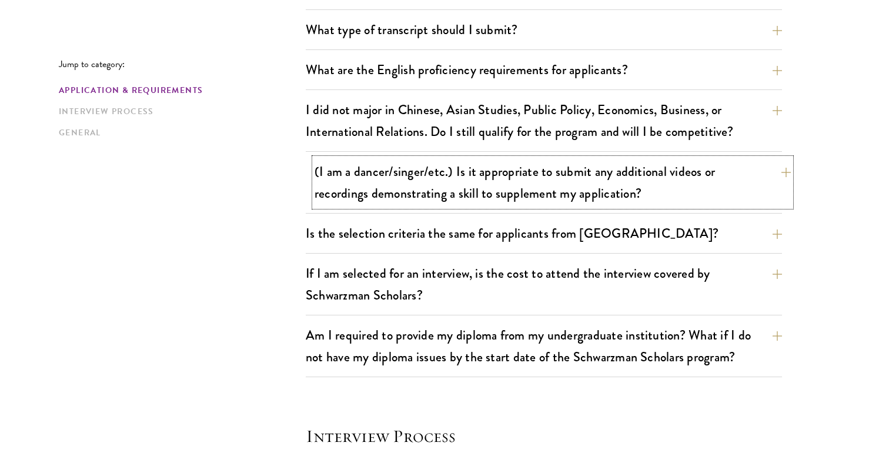
click at [329, 195] on button "(I am a dancer/singer/etc.) Is it appropriate to submit any additional videos o…" at bounding box center [553, 182] width 476 height 48
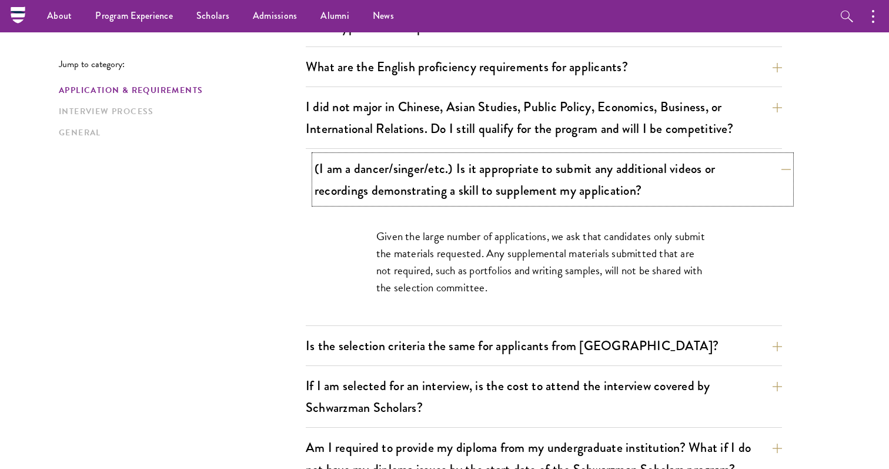
scroll to position [946, 0]
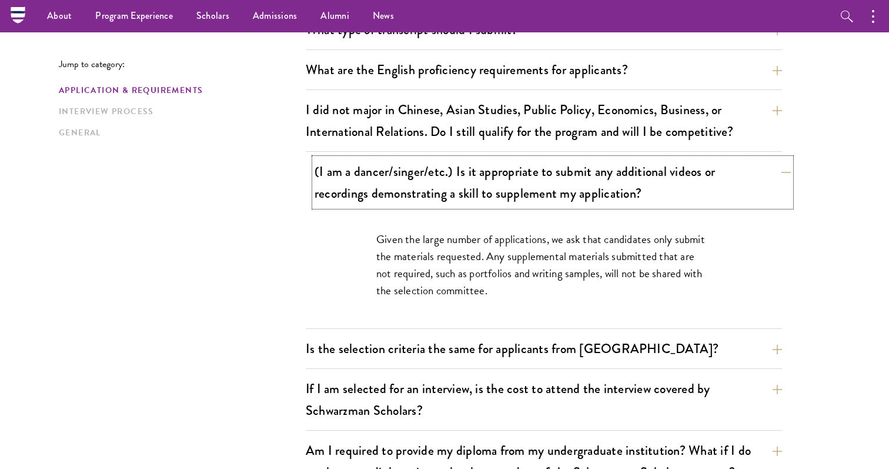
click at [328, 195] on button "(I am a dancer/singer/etc.) Is it appropriate to submit any additional videos o…" at bounding box center [553, 182] width 476 height 48
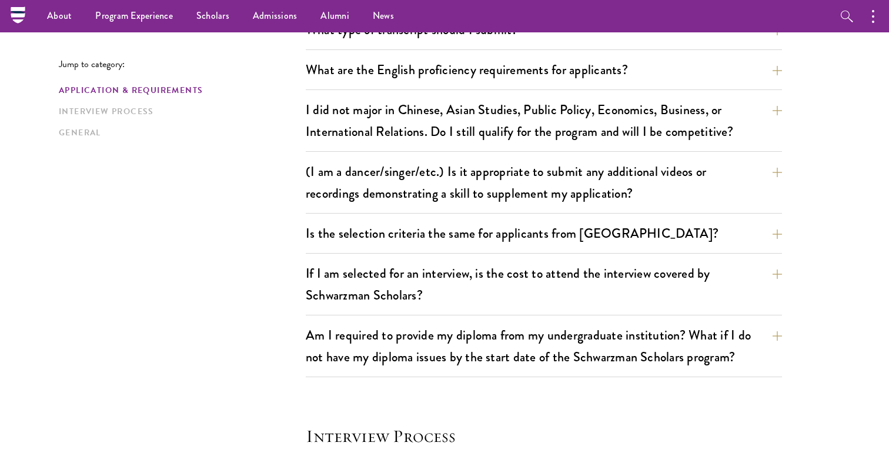
click at [292, 234] on div "Jump to category: Application & Requirements Interview Process General Applicat…" at bounding box center [445, 322] width 772 height 1840
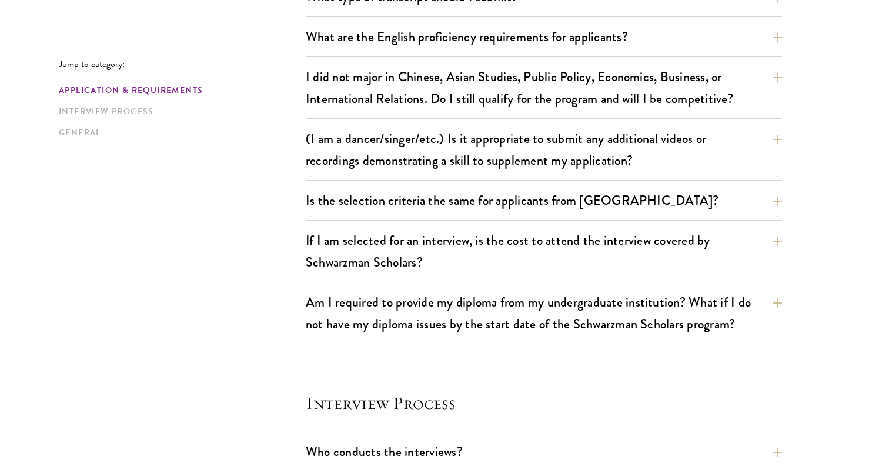
scroll to position [986, 0]
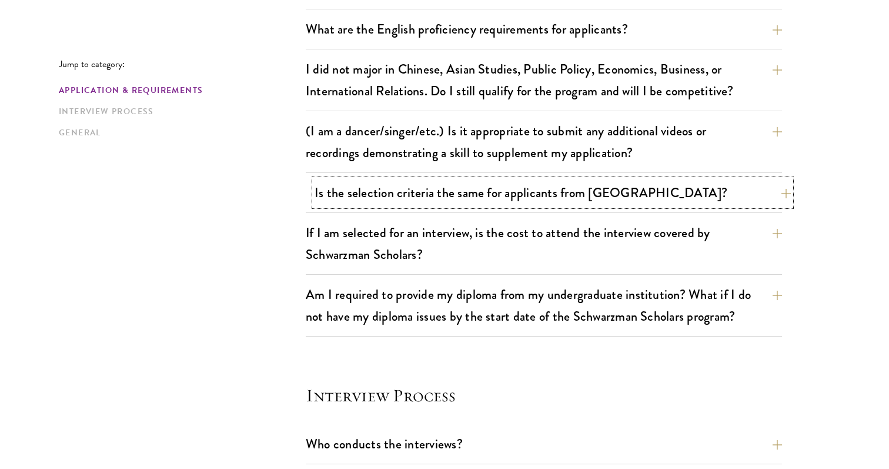
click at [333, 197] on button "Is the selection criteria the same for applicants from China?" at bounding box center [553, 192] width 476 height 26
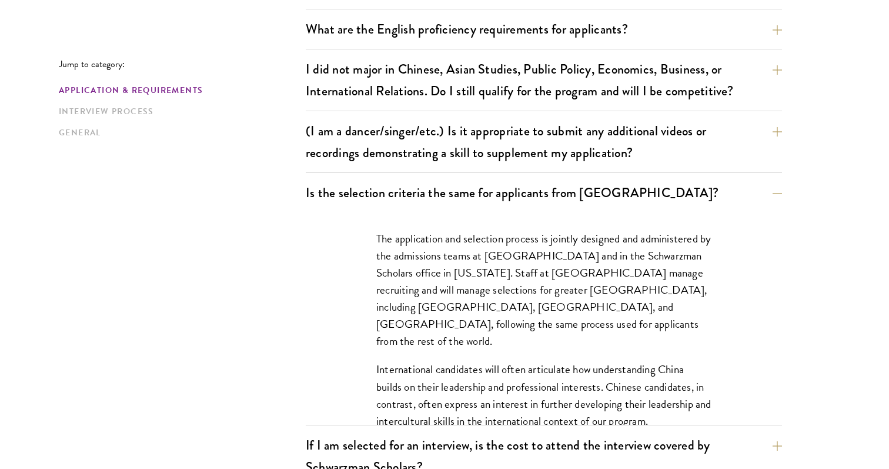
click at [321, 245] on div "The application and selection process is jointly designed and administered by t…" at bounding box center [544, 318] width 476 height 212
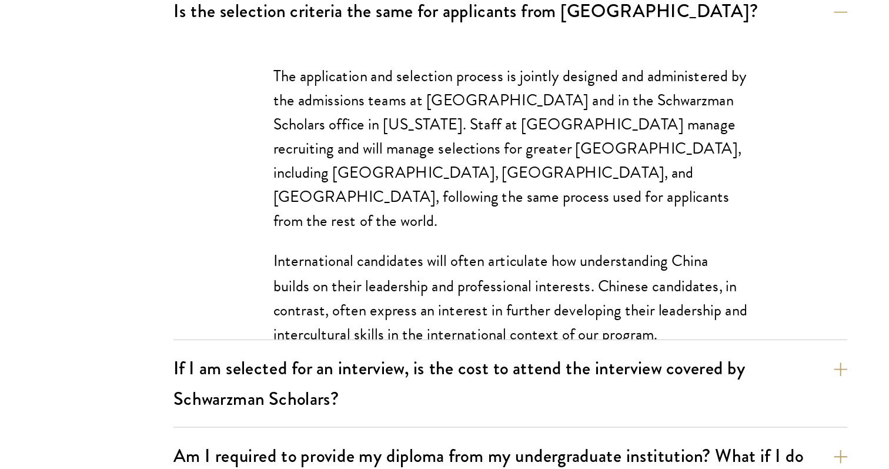
scroll to position [1035, 0]
drag, startPoint x: 476, startPoint y: 368, endPoint x: 477, endPoint y: 355, distance: 13.0
click at [477, 355] on div "The application and selection process is jointly designed and administered by t…" at bounding box center [544, 287] width 406 height 246
click at [476, 355] on div "The application and selection process is jointly designed and administered by t…" at bounding box center [544, 287] width 406 height 246
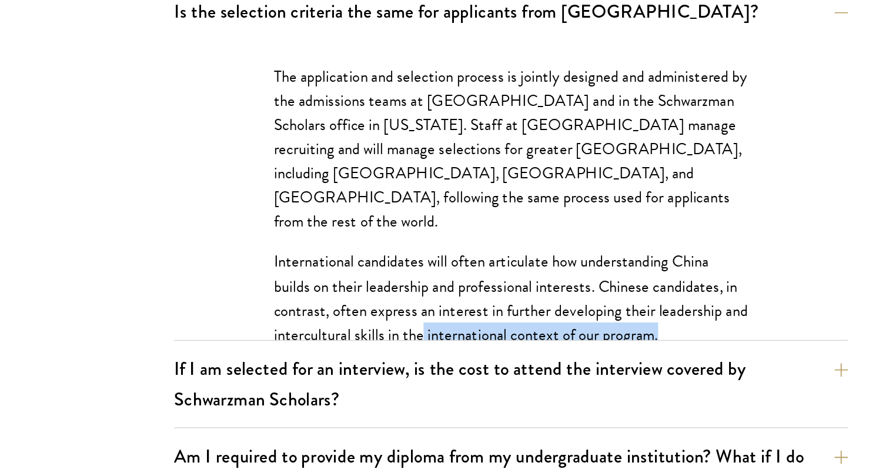
drag, startPoint x: 476, startPoint y: 355, endPoint x: 482, endPoint y: 352, distance: 6.6
click at [482, 352] on div "The application and selection process is jointly designed and administered by t…" at bounding box center [544, 287] width 406 height 246
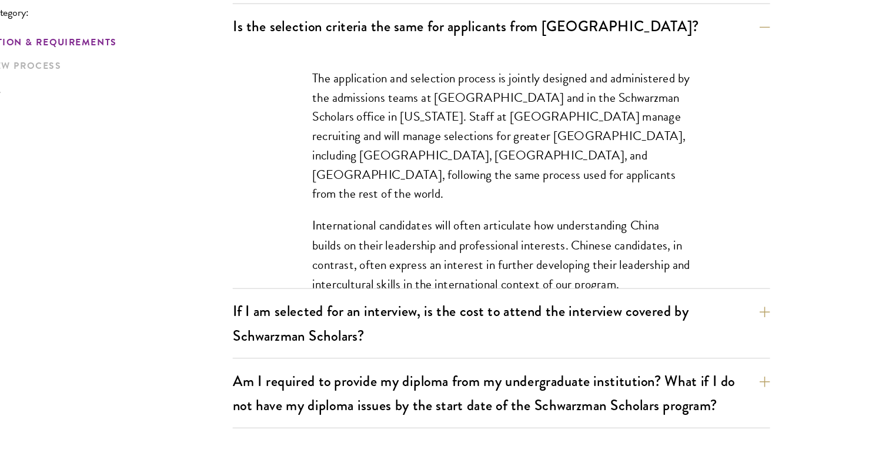
scroll to position [1102, 0]
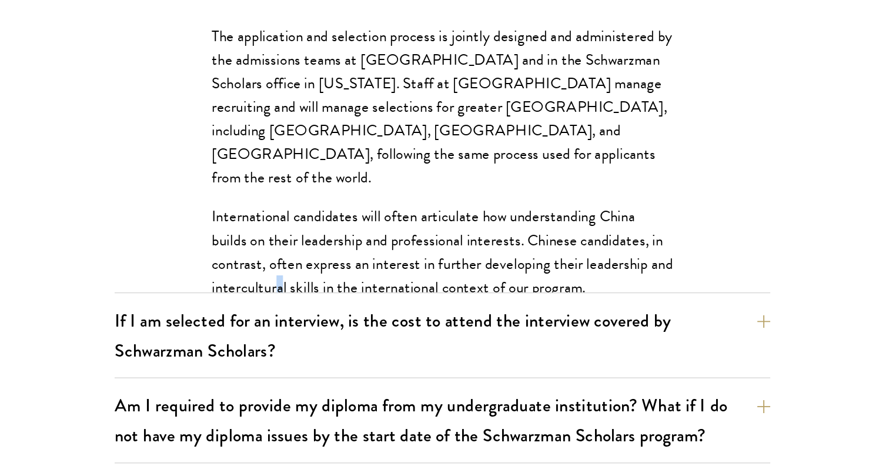
drag, startPoint x: 342, startPoint y: 291, endPoint x: 448, endPoint y: 270, distance: 108.0
click at [448, 270] on div "The application and selection process is jointly designed and administered by t…" at bounding box center [544, 219] width 406 height 246
click at [461, 284] on div "The application and selection process is jointly designed and administered by t…" at bounding box center [544, 219] width 406 height 246
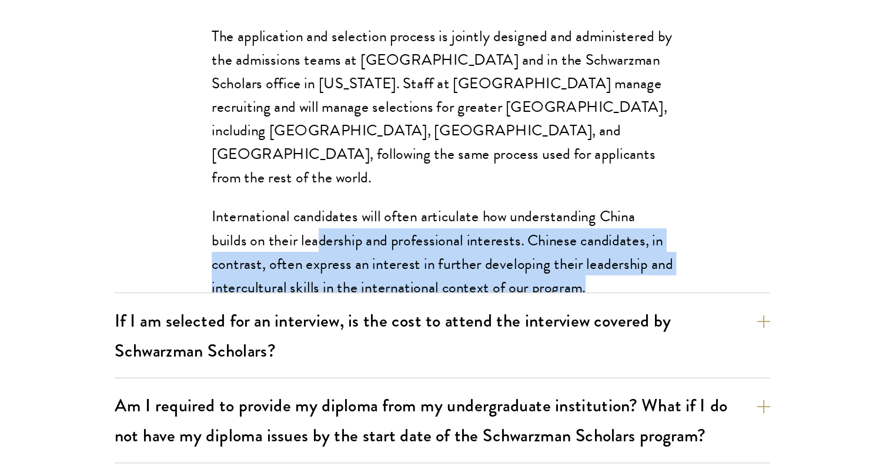
drag, startPoint x: 461, startPoint y: 284, endPoint x: 455, endPoint y: 238, distance: 45.7
click at [455, 238] on div "The application and selection process is jointly designed and administered by t…" at bounding box center [544, 219] width 406 height 246
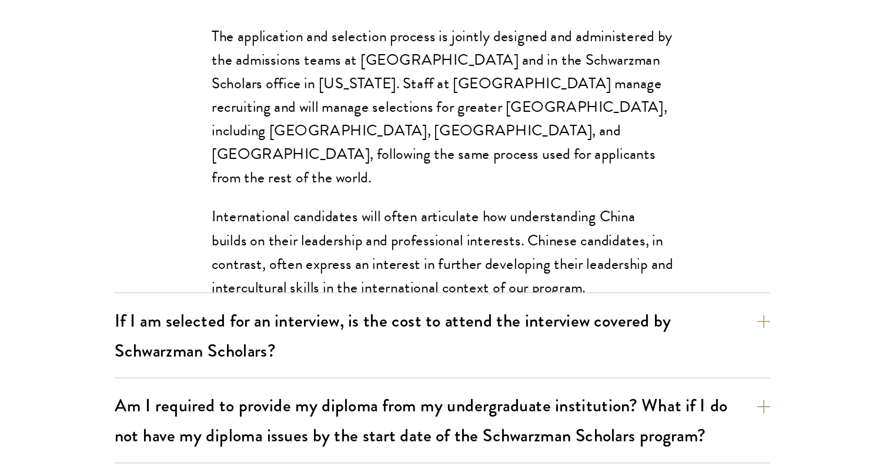
click at [506, 297] on div "The application and selection process is jointly designed and administered by t…" at bounding box center [544, 219] width 406 height 246
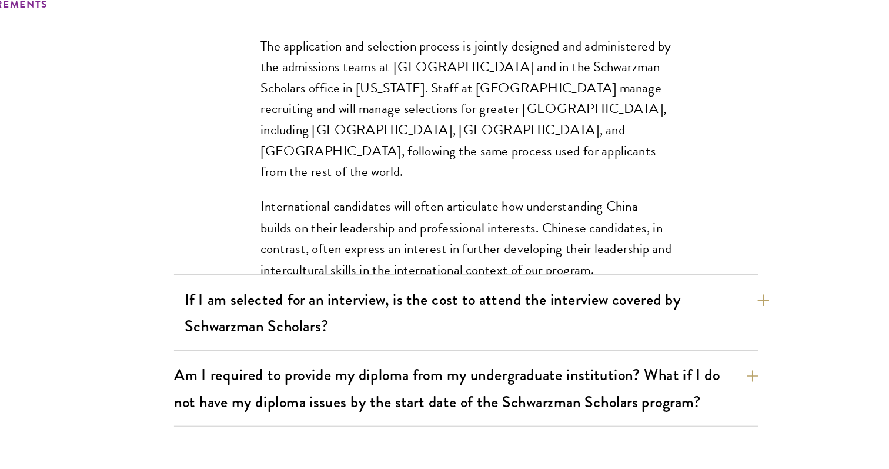
scroll to position [1100, 0]
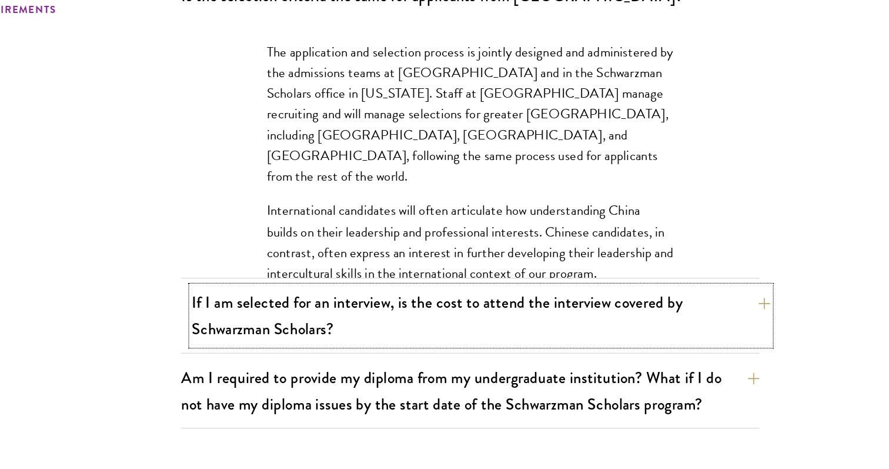
click at [480, 322] on button "If I am selected for an interview, is the cost to attend the interview covered …" at bounding box center [553, 342] width 476 height 48
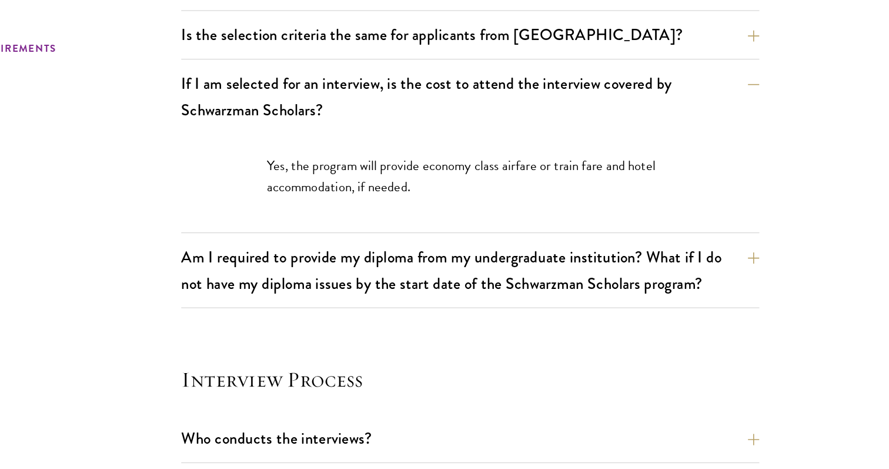
click at [486, 315] on div "Application & Requirements What are the important Schwarzman Scholars applicati…" at bounding box center [544, 209] width 476 height 1922
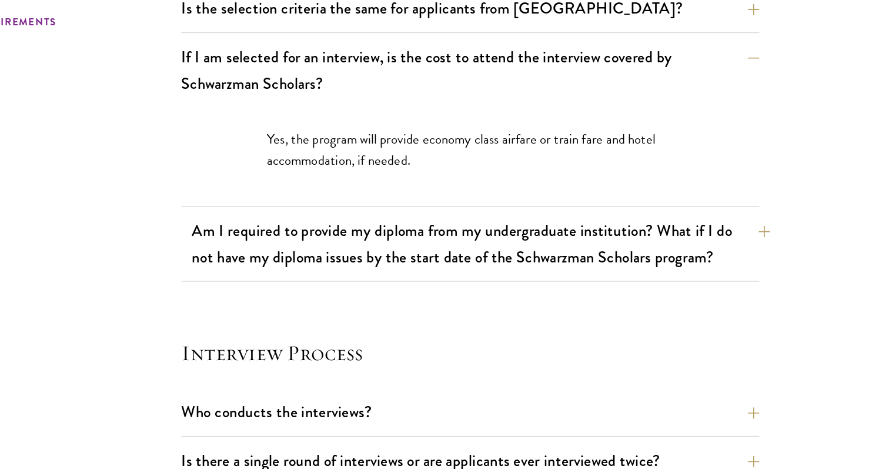
scroll to position [1098, 0]
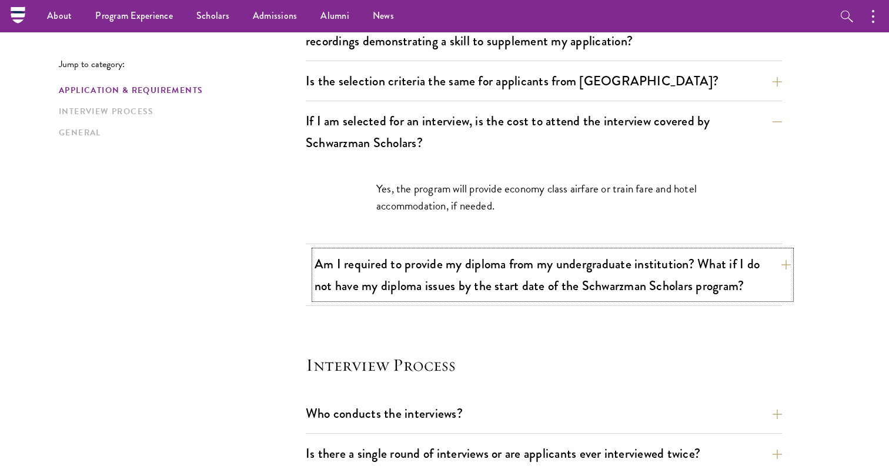
click at [425, 257] on button "Am I required to provide my diploma from my undergraduate institution? What if …" at bounding box center [553, 275] width 476 height 48
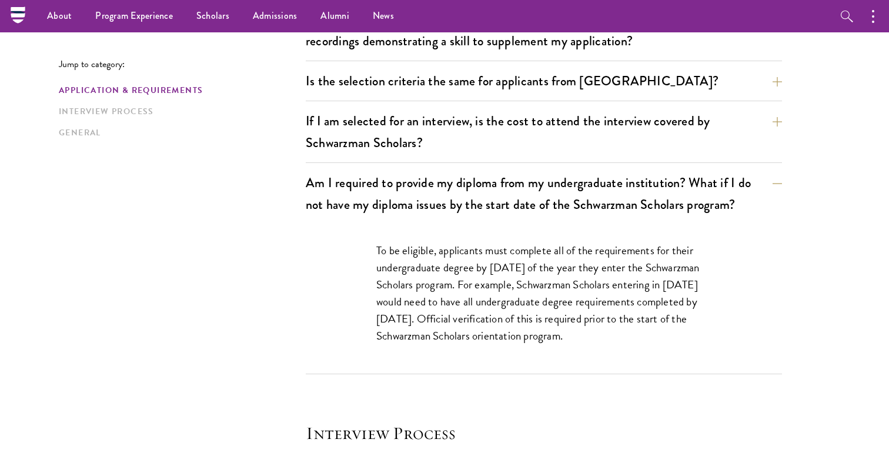
click at [421, 262] on p "To be eligible, applicants must complete all of the requirements for their unde…" at bounding box center [543, 293] width 335 height 102
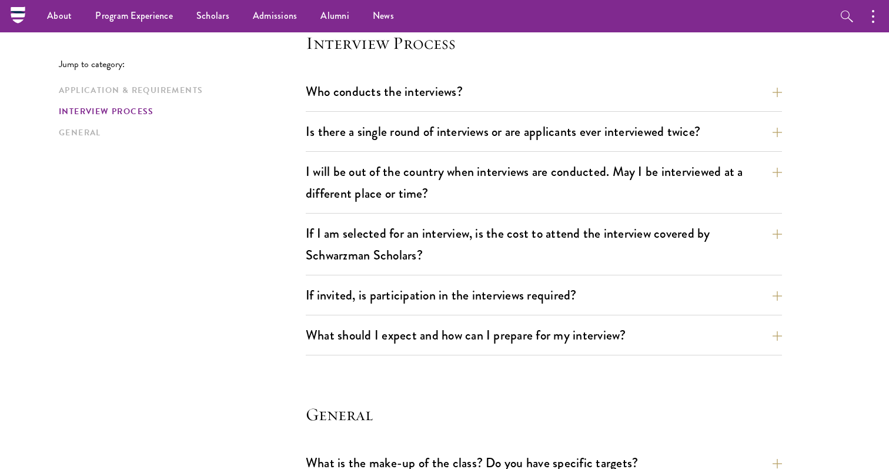
scroll to position [1486, 0]
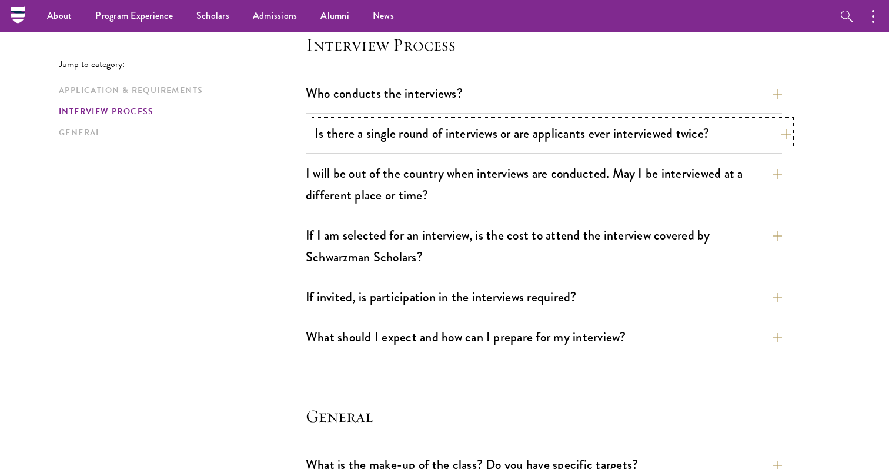
click at [342, 139] on button "Is there a single round of interviews or are applicants ever interviewed twice?" at bounding box center [553, 133] width 476 height 26
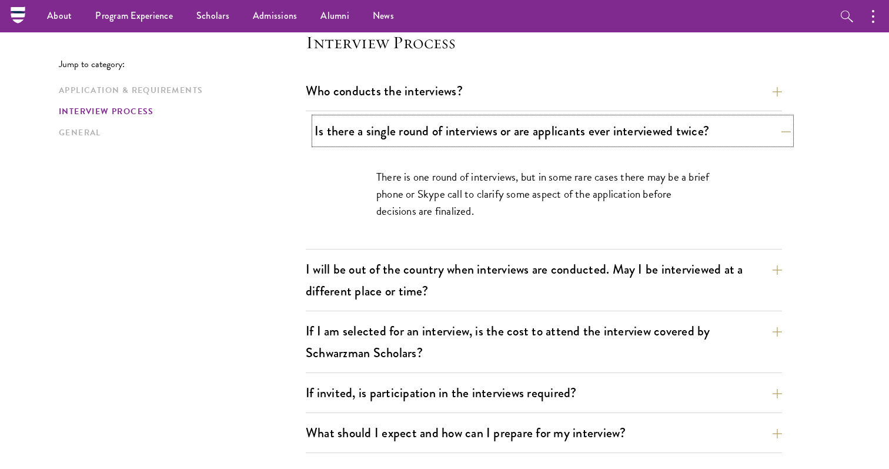
scroll to position [1337, 0]
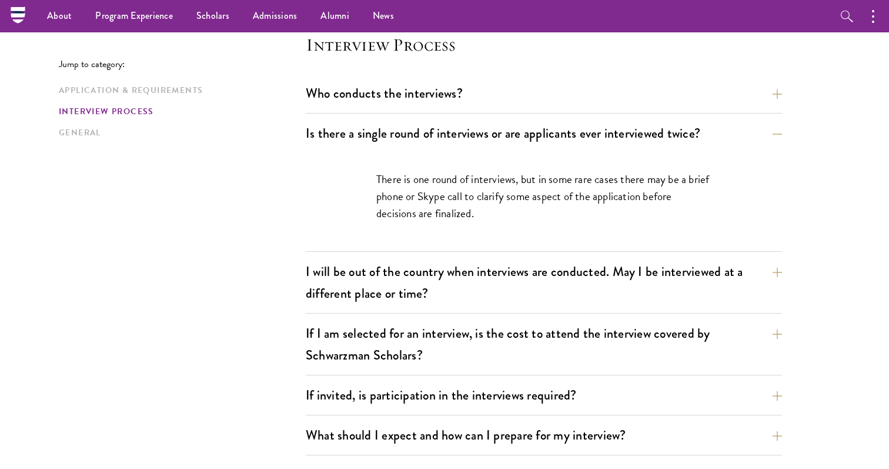
click at [312, 199] on div "There is one round of interviews, but in some rare cases there may be a brief p…" at bounding box center [544, 202] width 476 height 98
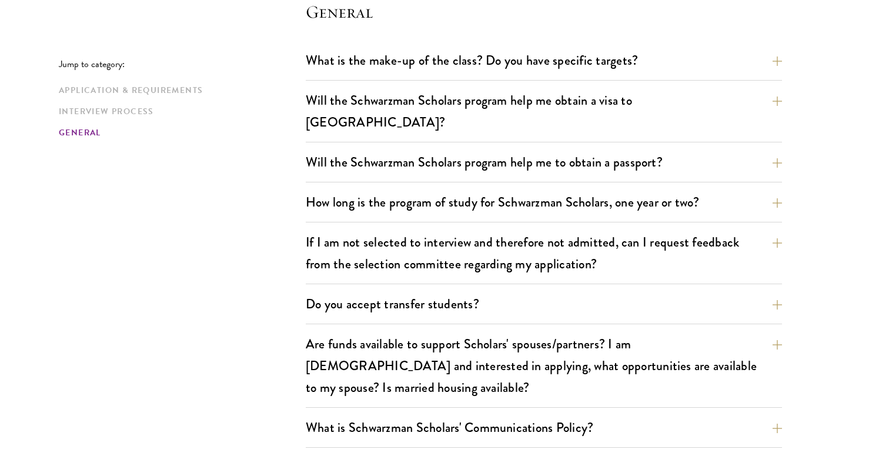
scroll to position [1840, 0]
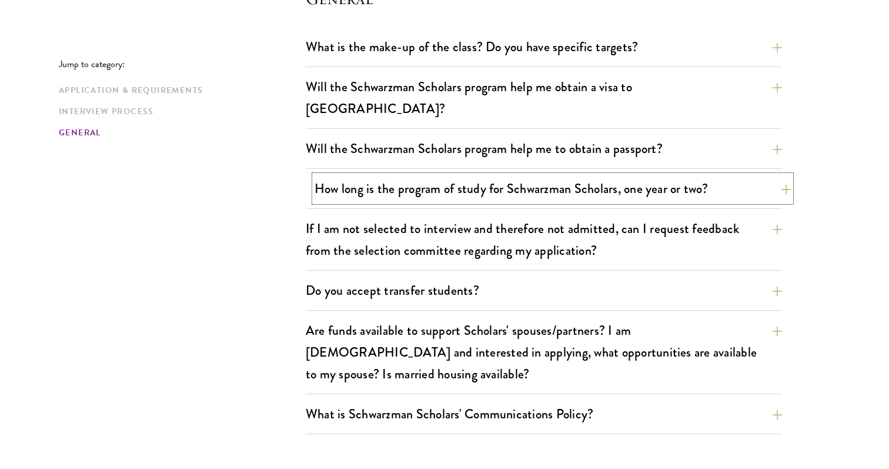
click at [315, 175] on button "How long is the program of study for Schwarzman Scholars, one year or two?" at bounding box center [553, 188] width 476 height 26
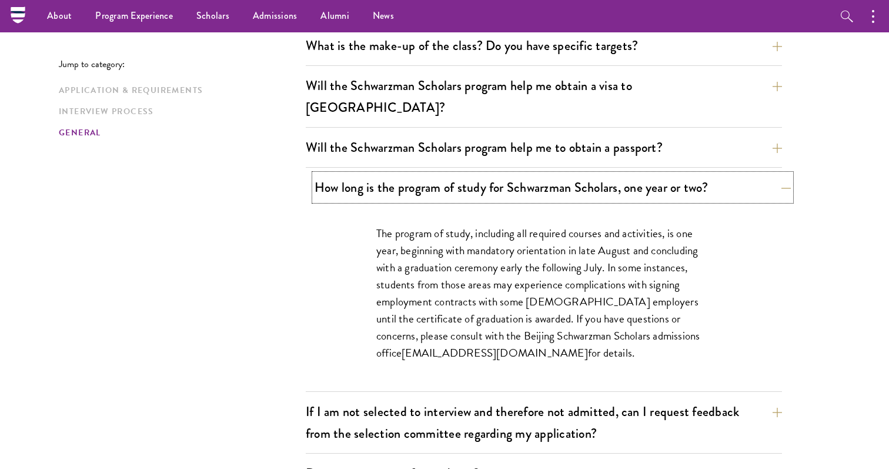
scroll to position [1755, 0]
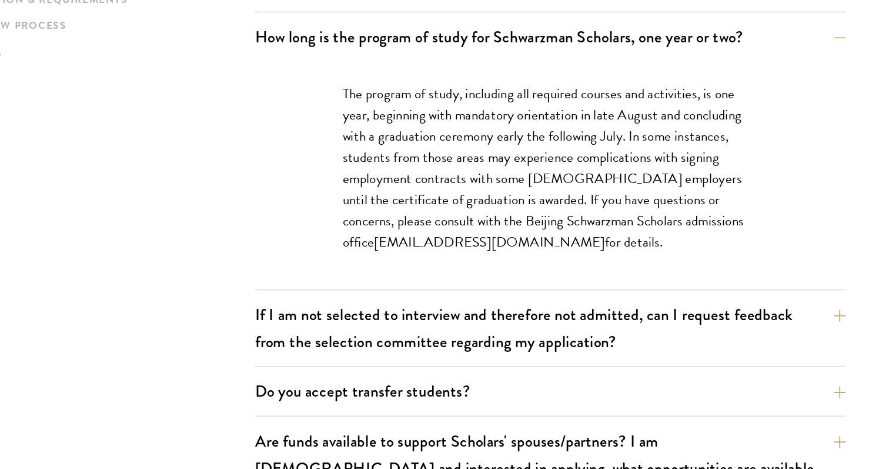
scroll to position [1831, 0]
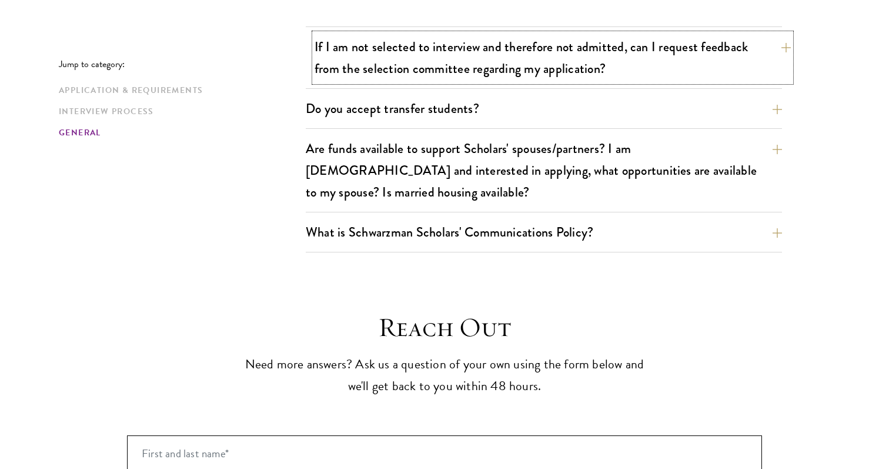
click at [315, 39] on button "If I am not selected to interview and therefore not admitted, can I request fee…" at bounding box center [553, 58] width 476 height 48
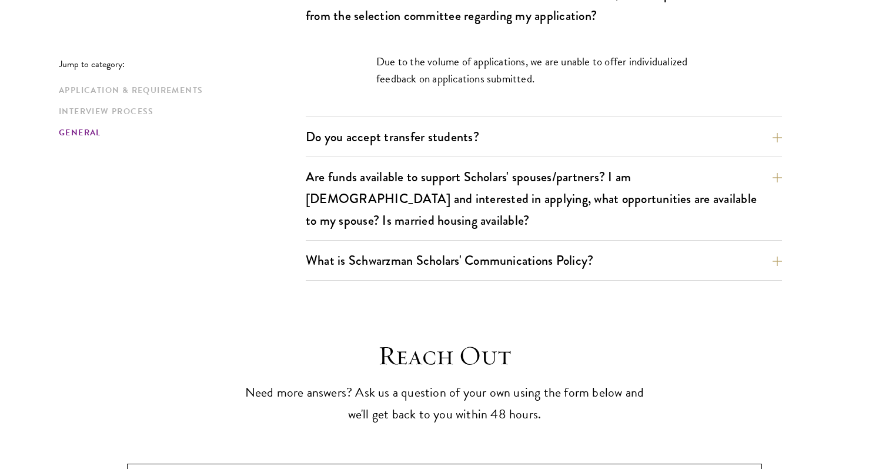
scroll to position [1992, 0]
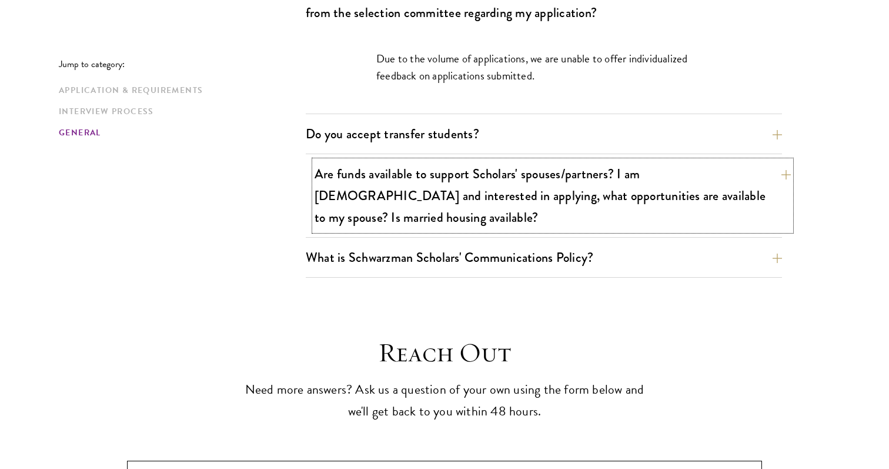
click at [326, 171] on button "Are funds available to support Scholars' spouses/partners? I am married and int…" at bounding box center [553, 196] width 476 height 70
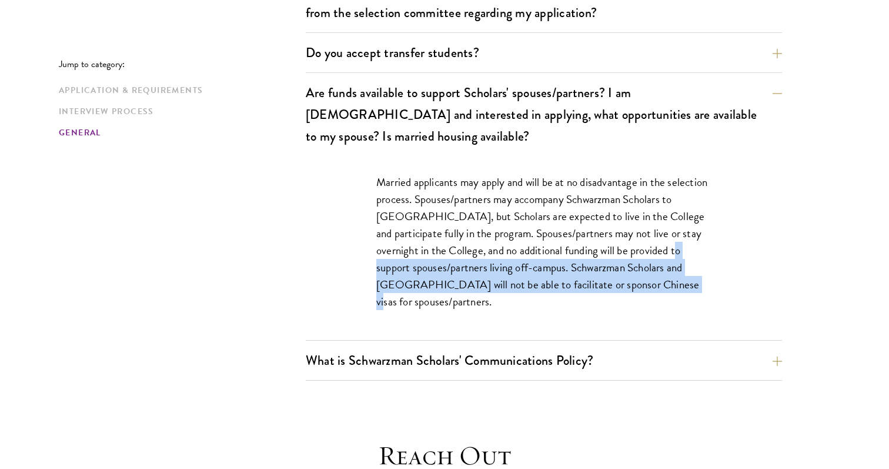
drag, startPoint x: 359, startPoint y: 256, endPoint x: 362, endPoint y: 230, distance: 26.0
click at [362, 230] on div "Married applicants may apply and will be at no disadvantage in the selection pr…" at bounding box center [544, 248] width 406 height 184
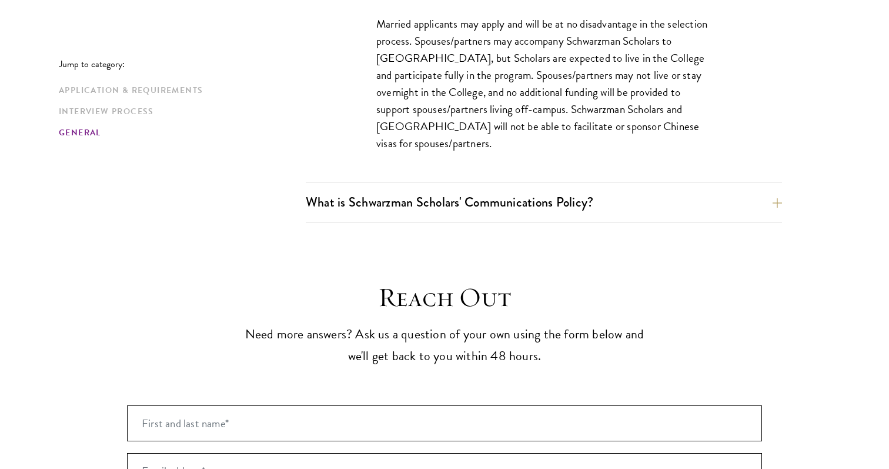
scroll to position [2151, 0]
click at [327, 188] on button "What is Schwarzman Scholars' Communications Policy?" at bounding box center [553, 201] width 476 height 26
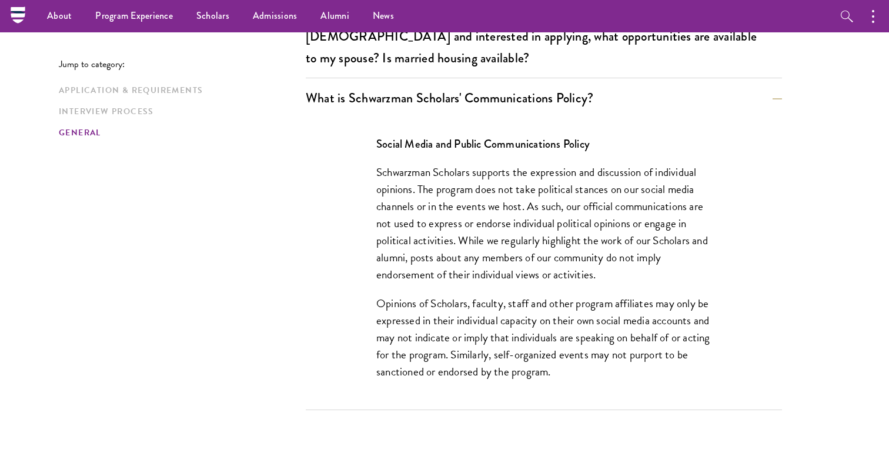
scroll to position [2065, 0]
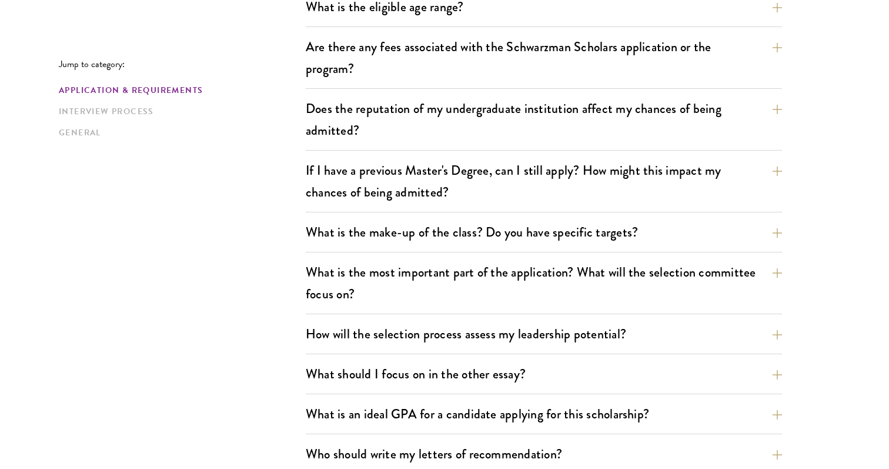
scroll to position [445, 0]
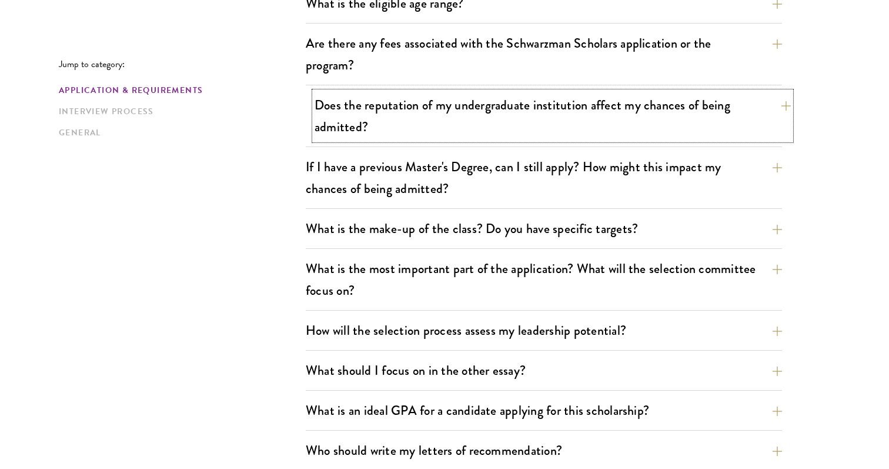
click at [335, 106] on button "Does the reputation of my undergraduate institution affect my chances of being …" at bounding box center [553, 116] width 476 height 48
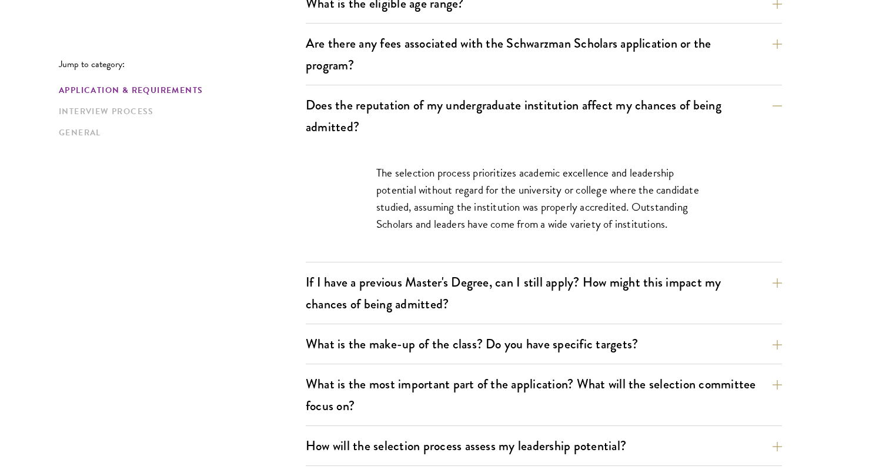
click at [308, 163] on div "The selection process prioritizes academic excellence and leadership potential …" at bounding box center [544, 203] width 476 height 115
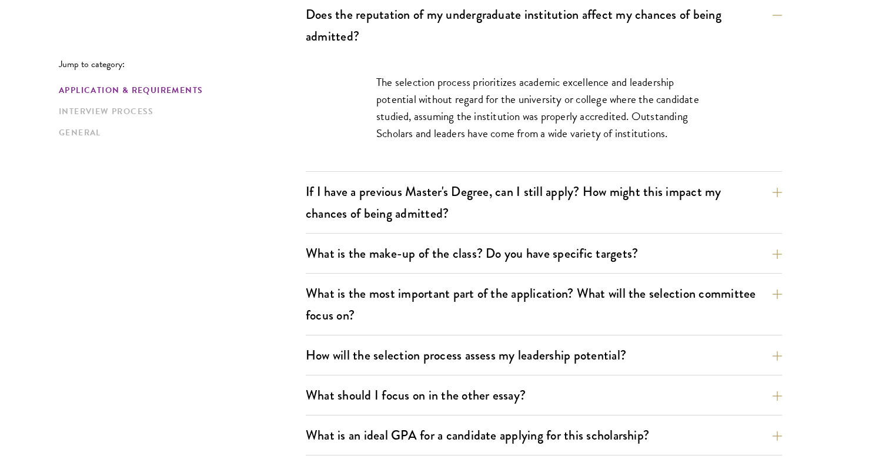
scroll to position [549, 0]
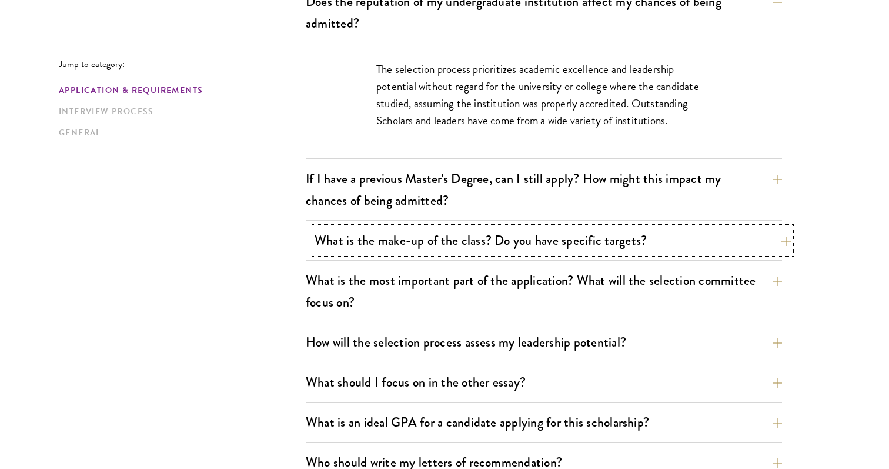
click at [342, 229] on button "What is the make-up of the class? Do you have specific targets?" at bounding box center [553, 240] width 476 height 26
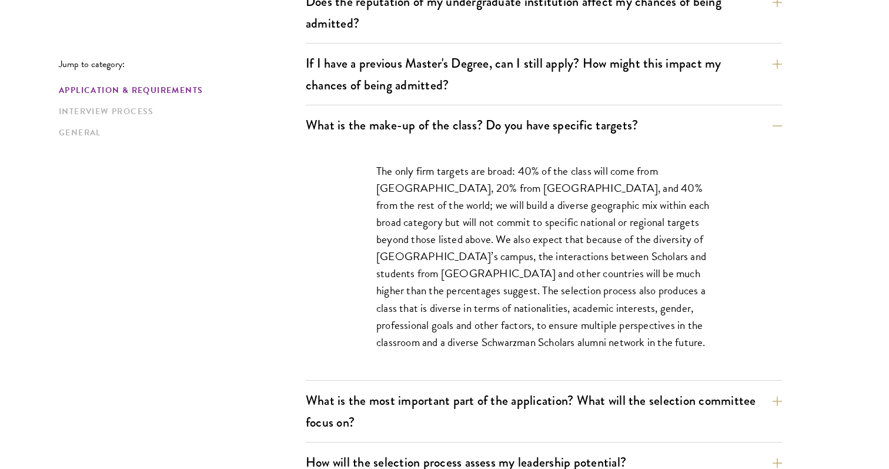
click at [342, 229] on div "The only firm targets are broad: 40% of the class will come from the United Sta…" at bounding box center [544, 262] width 406 height 235
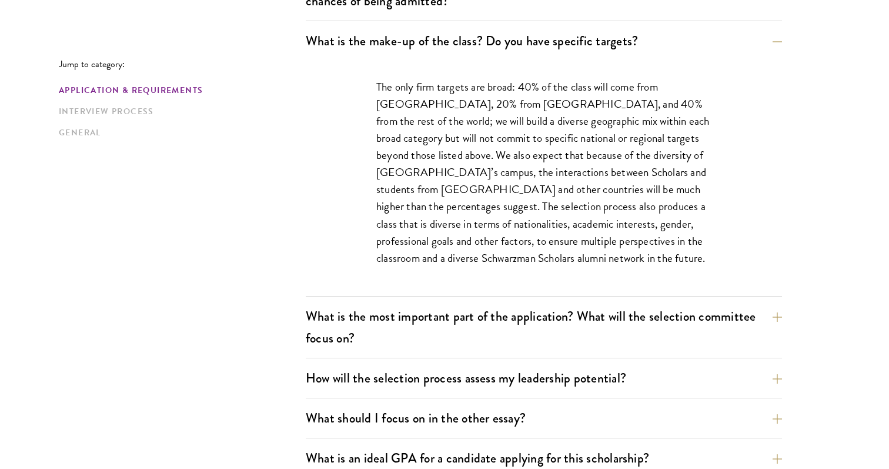
scroll to position [648, 0]
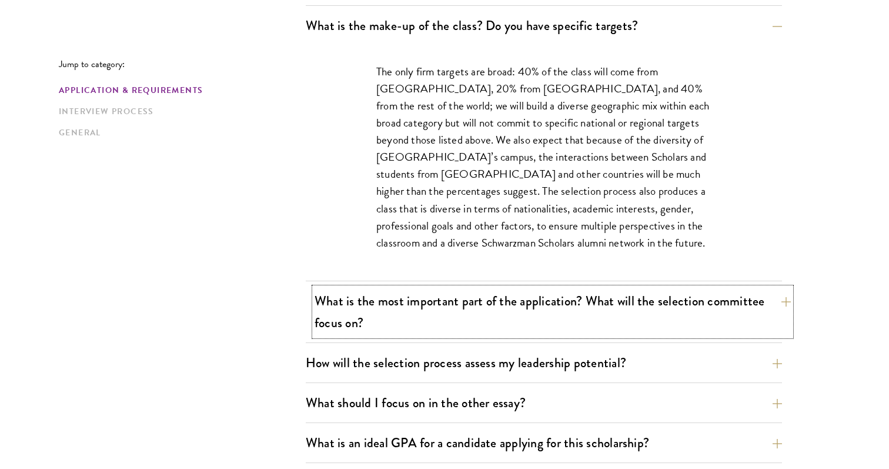
click at [339, 303] on button "What is the most important part of the application? What will the selection com…" at bounding box center [553, 312] width 476 height 48
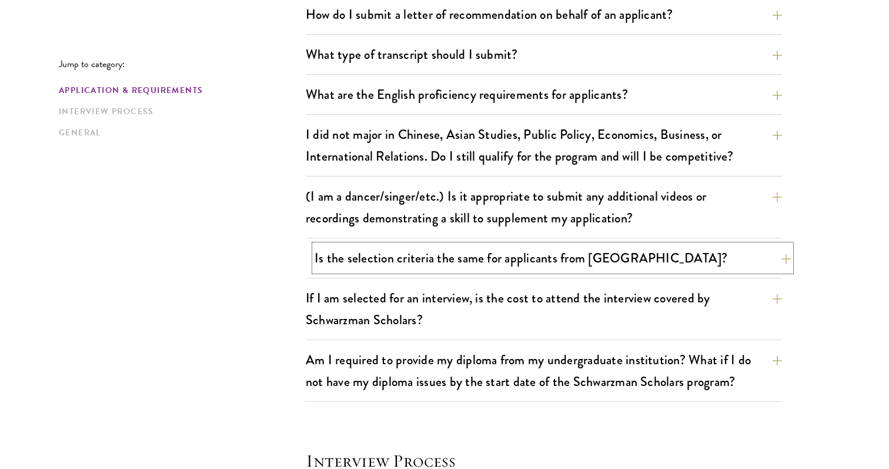
click at [352, 268] on button "Is the selection criteria the same for applicants from China?" at bounding box center [553, 258] width 476 height 26
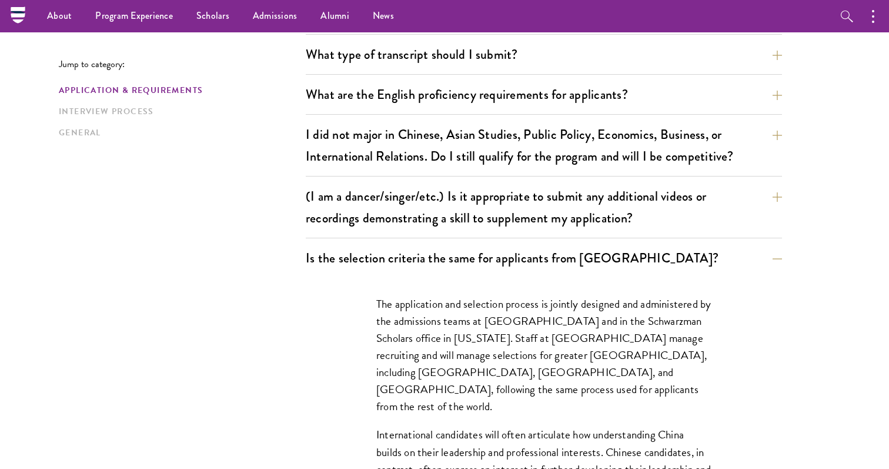
click at [259, 299] on div "Jump to category: Application & Requirements Interview Process General Applicat…" at bounding box center [445, 453] width 772 height 2053
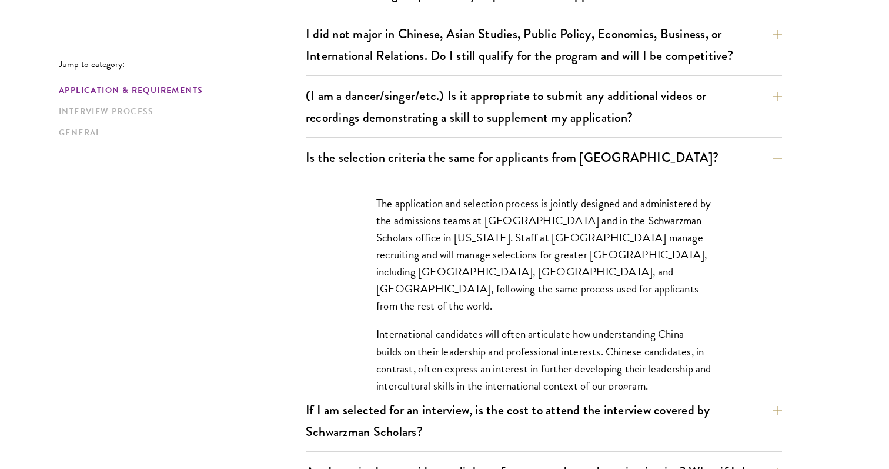
scroll to position [1022, 0]
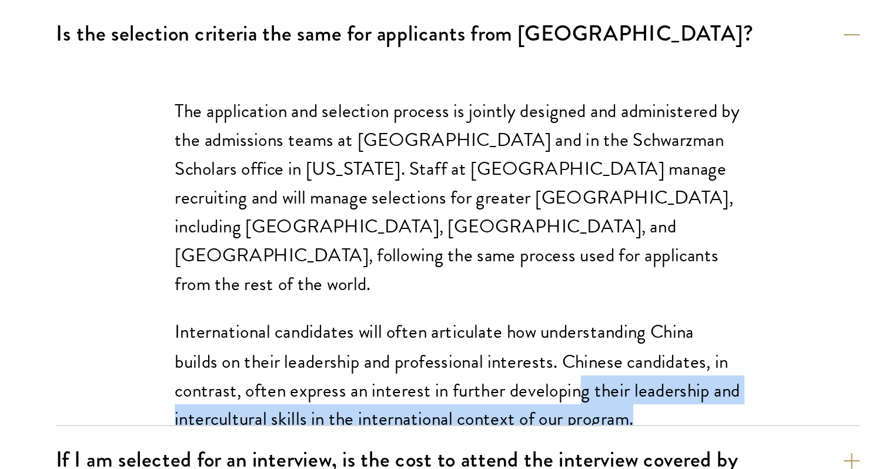
drag, startPoint x: 610, startPoint y: 362, endPoint x: 620, endPoint y: 332, distance: 31.1
click at [620, 332] on div "The application and selection process is jointly designed and administered by t…" at bounding box center [544, 299] width 406 height 246
click at [620, 332] on p "International candidates will often articulate how understanding China builds o…" at bounding box center [543, 359] width 335 height 68
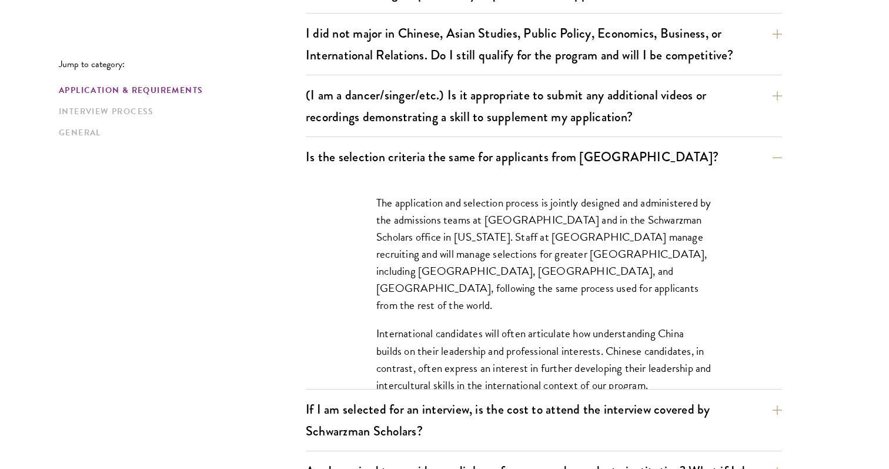
scroll to position [0, 0]
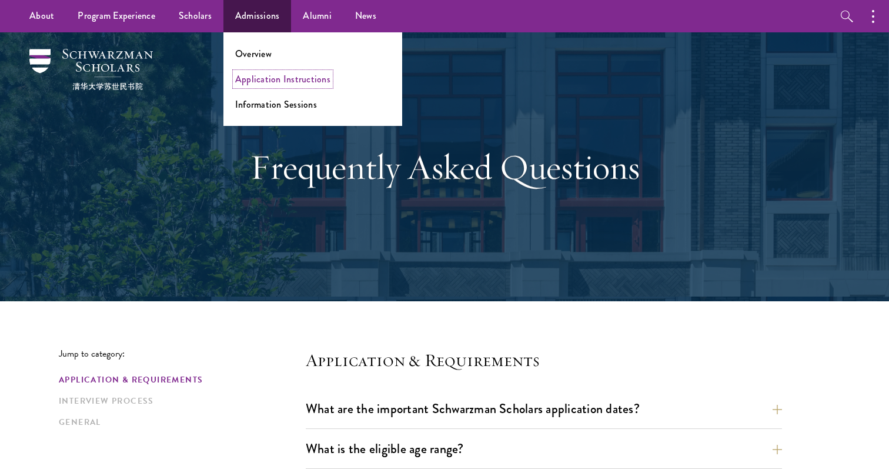
click at [238, 74] on link "Application Instructions" at bounding box center [282, 79] width 95 height 14
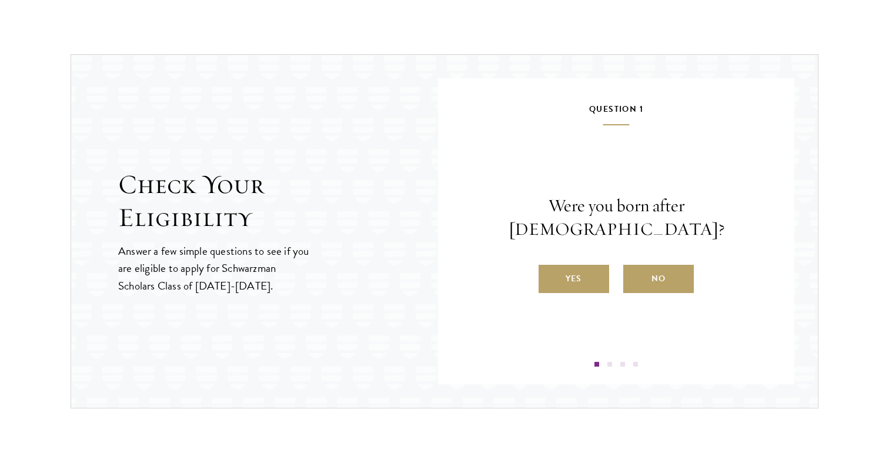
scroll to position [1222, 0]
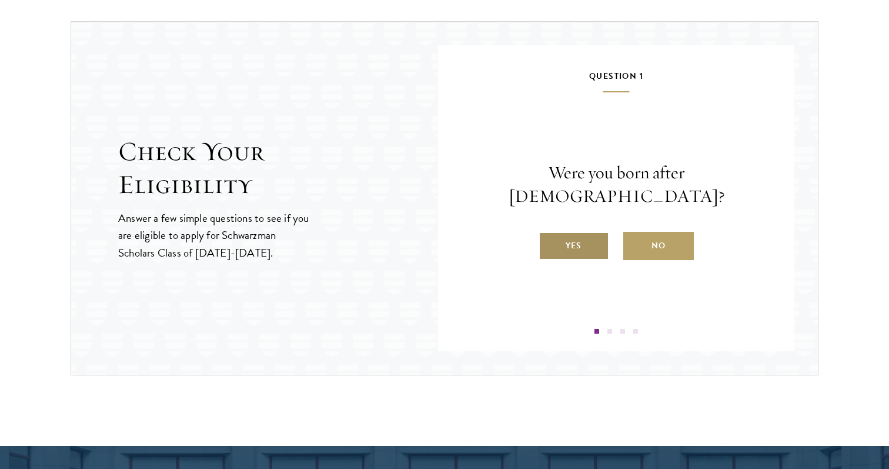
click at [565, 244] on label "Yes" at bounding box center [574, 246] width 71 height 28
click at [549, 244] on input "Yes" at bounding box center [544, 238] width 11 height 11
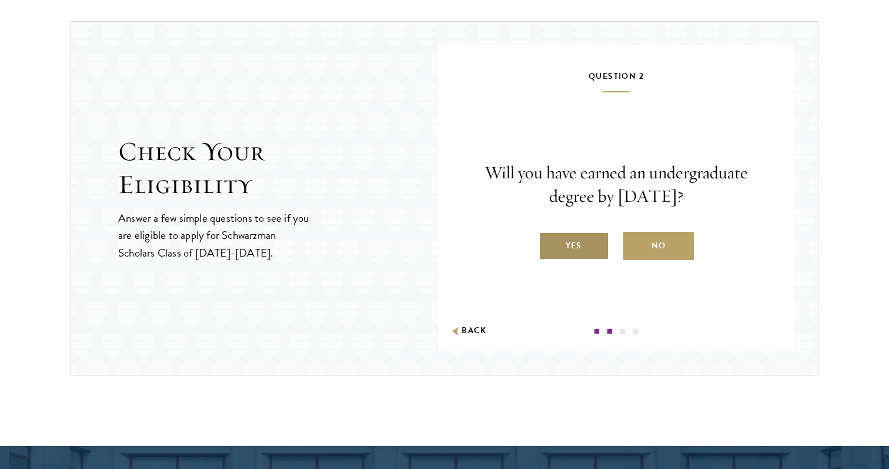
click at [561, 247] on label "Yes" at bounding box center [574, 246] width 71 height 28
click at [549, 244] on input "Yes" at bounding box center [544, 238] width 11 height 11
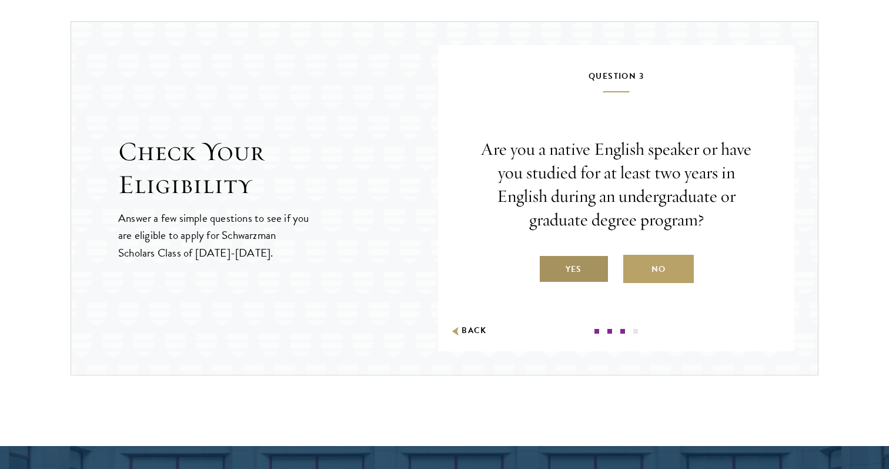
click at [550, 264] on label "Yes" at bounding box center [574, 269] width 71 height 28
click at [549, 264] on input "Yes" at bounding box center [544, 261] width 11 height 11
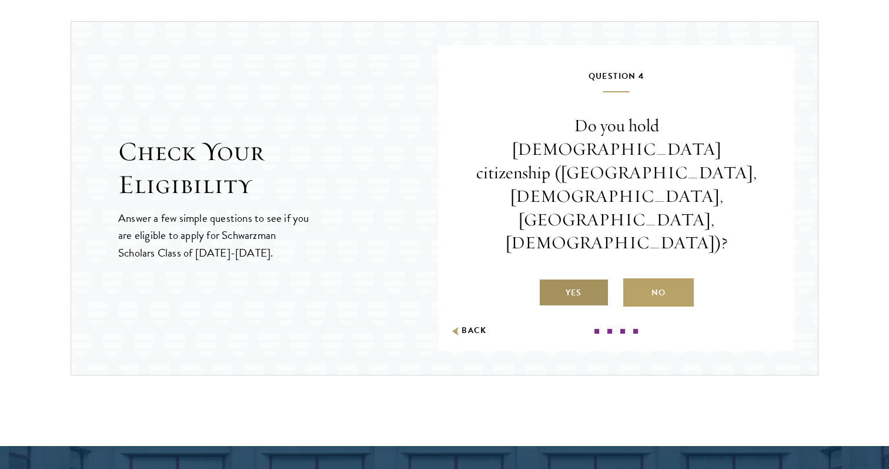
click at [565, 278] on label "Yes" at bounding box center [574, 292] width 71 height 28
click at [549, 280] on input "Yes" at bounding box center [544, 285] width 11 height 11
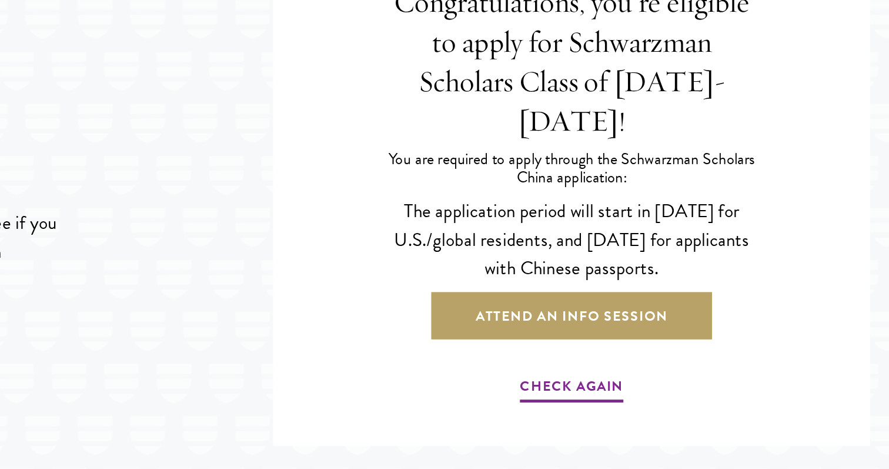
click at [651, 276] on div "Congratulations, you’re eligible to apply for Schwarzman Scholars Class of 2027…" at bounding box center [616, 201] width 286 height 265
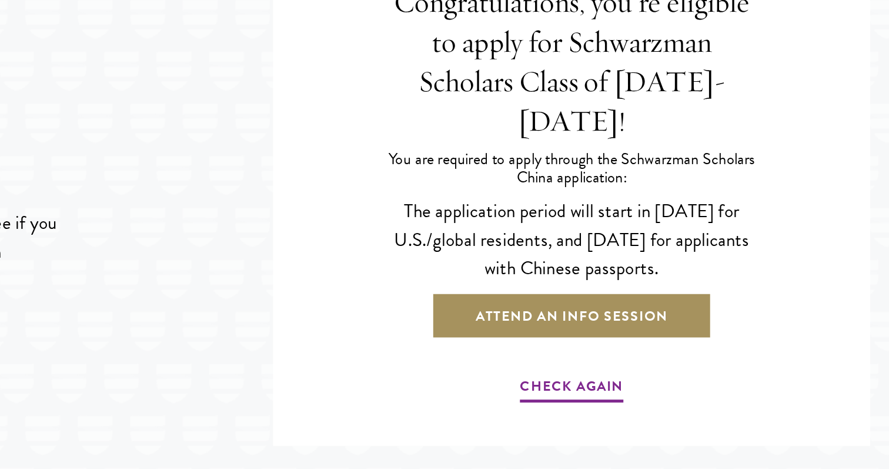
click at [654, 262] on link "Attend an Info Session" at bounding box center [617, 273] width 168 height 28
